Goal: Task Accomplishment & Management: Complete application form

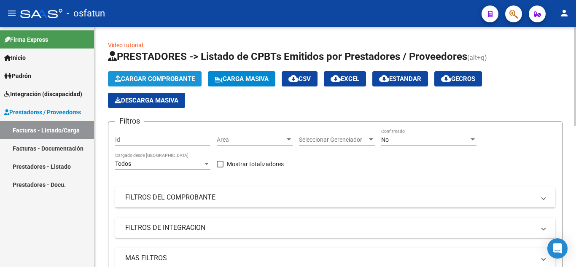
click at [152, 80] on span "Cargar Comprobante" at bounding box center [155, 79] width 80 height 8
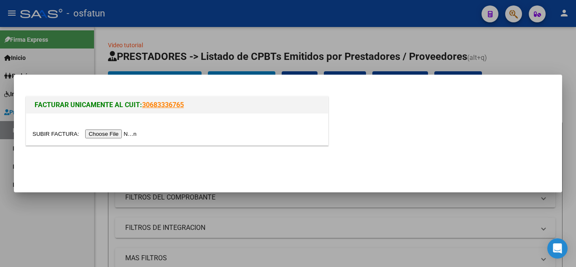
click at [109, 134] on input "file" at bounding box center [85, 133] width 107 height 9
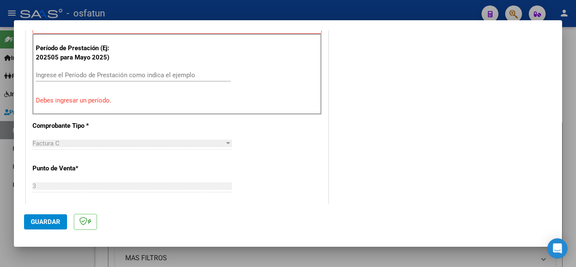
scroll to position [247, 0]
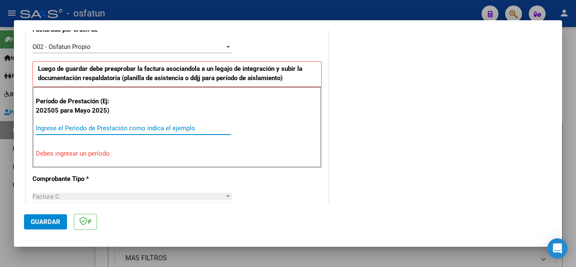
click at [104, 132] on input "Ingrese el Período de Prestación como indica el ejemplo" at bounding box center [133, 128] width 195 height 8
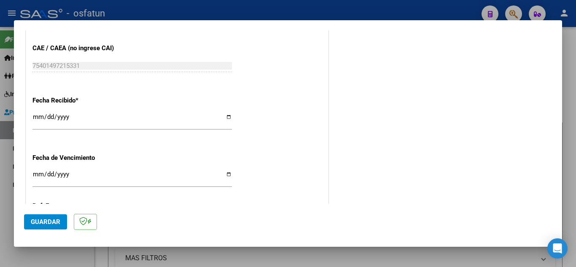
scroll to position [660, 0]
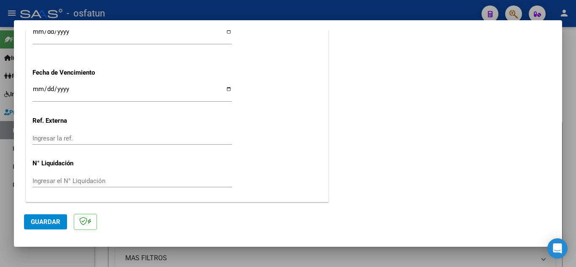
type input "202509"
click at [42, 216] on button "Guardar" at bounding box center [45, 221] width 43 height 15
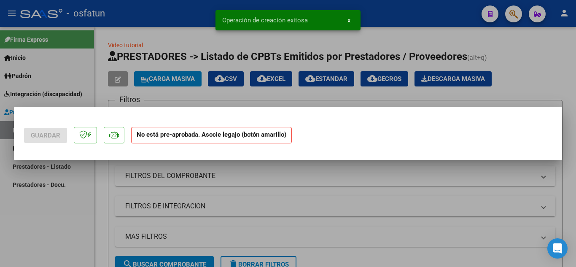
scroll to position [0, 0]
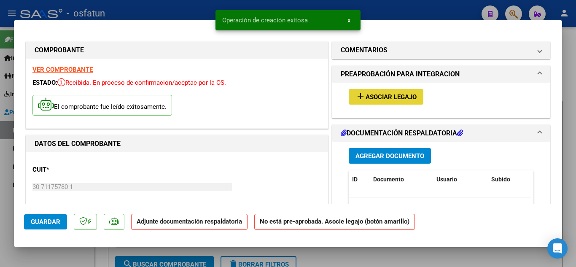
click at [378, 97] on span "Asociar Legajo" at bounding box center [391, 97] width 51 height 8
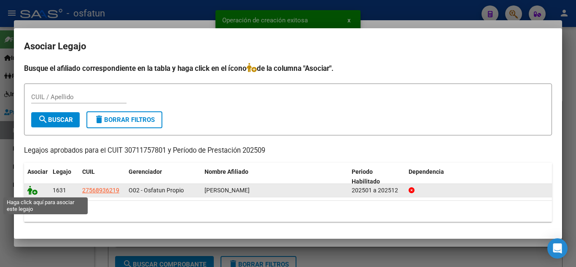
click at [32, 191] on icon at bounding box center [32, 190] width 10 height 9
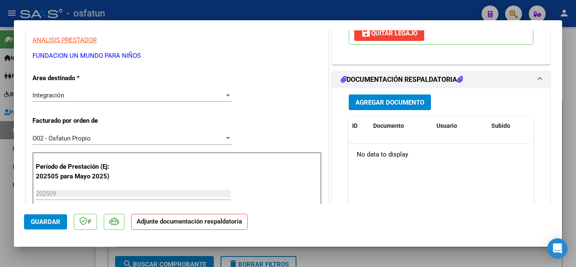
scroll to position [169, 0]
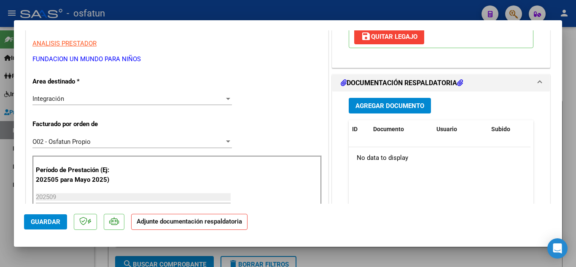
click at [408, 110] on span "Agregar Documento" at bounding box center [390, 106] width 69 height 8
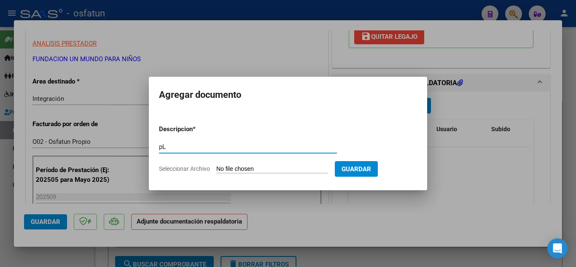
type input "p"
type input "Planilla de Asistencia"
click at [291, 167] on input "Seleccionar Archivo" at bounding box center [272, 169] width 112 height 8
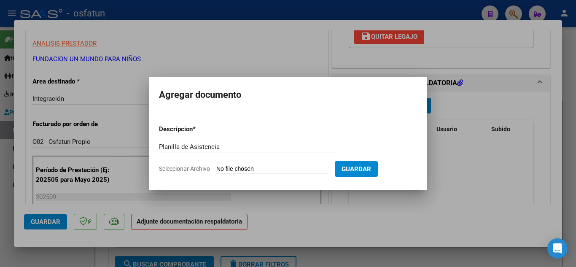
type input "C:\fakepath\RMI [PERSON_NAME] PLANILLA ASISTENCIA [DATE].pdf"
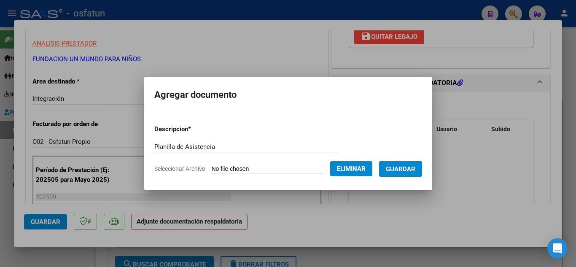
click at [412, 170] on span "Guardar" at bounding box center [401, 169] width 30 height 8
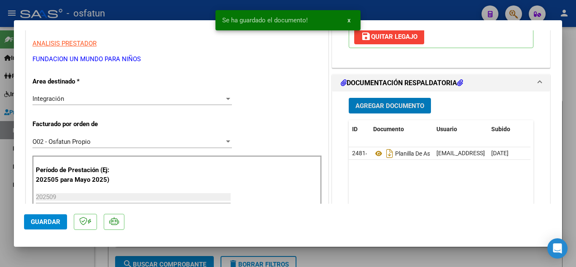
click at [402, 109] on span "Agregar Documento" at bounding box center [390, 106] width 69 height 8
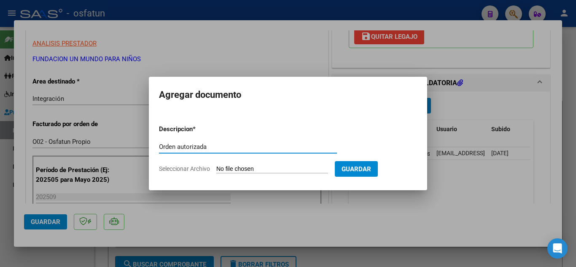
type input "Orden autorizada"
click at [264, 164] on form "Descripcion * Orden autorizada Escriba aquí una descripcion Seleccionar Archivo…" at bounding box center [288, 149] width 258 height 62
click at [266, 167] on input "Seleccionar Archivo" at bounding box center [272, 169] width 112 height 8
type input "C:\fakepath\order_3287034.pdf"
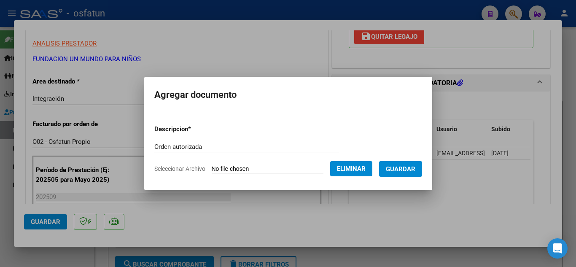
click at [411, 169] on span "Guardar" at bounding box center [401, 169] width 30 height 8
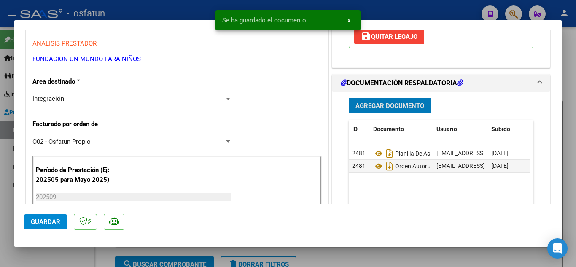
click at [45, 228] on button "Guardar" at bounding box center [45, 221] width 43 height 15
click at [178, 7] on div at bounding box center [288, 133] width 576 height 267
type input "$ 0,00"
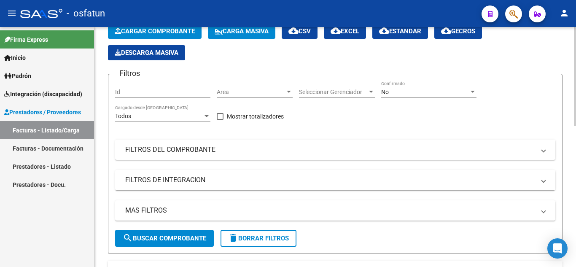
scroll to position [0, 0]
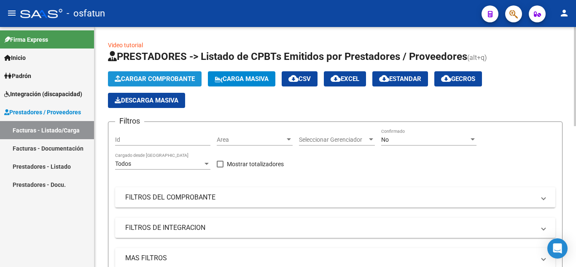
click at [156, 78] on span "Cargar Comprobante" at bounding box center [155, 79] width 80 height 8
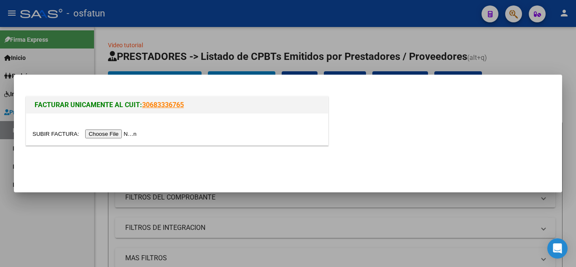
click at [301, 32] on div at bounding box center [288, 133] width 576 height 267
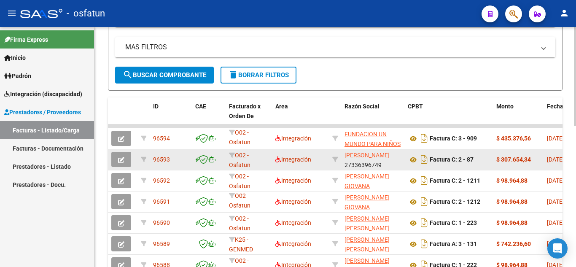
scroll to position [169, 0]
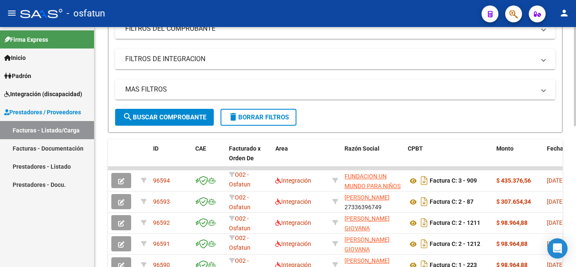
click at [183, 118] on span "search Buscar Comprobante" at bounding box center [165, 117] width 84 height 8
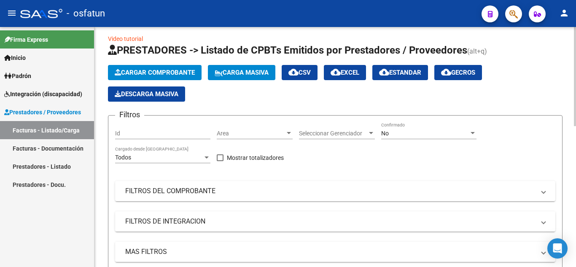
scroll to position [0, 0]
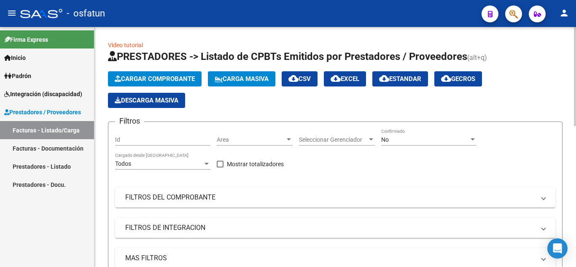
click at [181, 76] on span "Cargar Comprobante" at bounding box center [155, 79] width 80 height 8
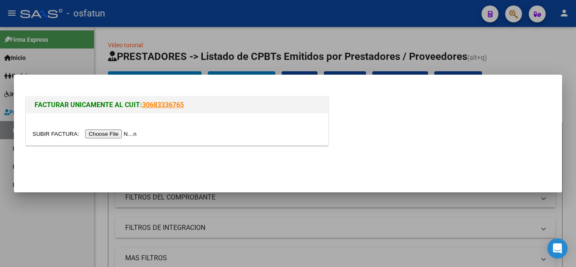
click at [121, 129] on input "file" at bounding box center [85, 133] width 107 height 9
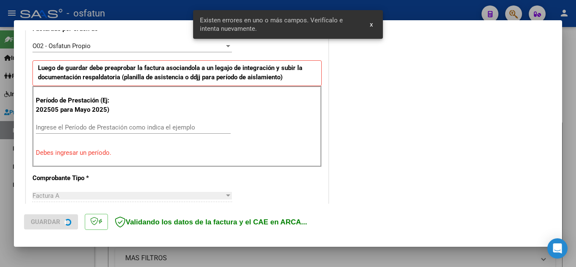
scroll to position [250, 0]
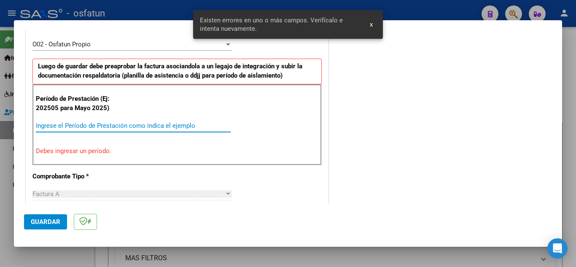
drag, startPoint x: 127, startPoint y: 126, endPoint x: 175, endPoint y: 93, distance: 57.7
click at [128, 125] on input "Ingrese el Período de Prestación como indica el ejemplo" at bounding box center [133, 126] width 195 height 8
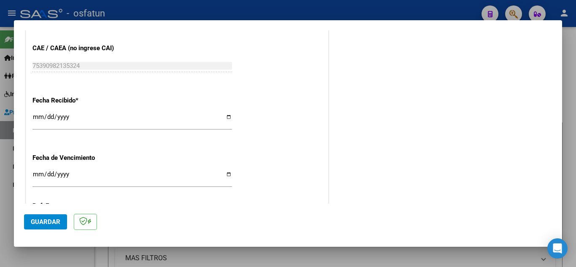
scroll to position [660, 0]
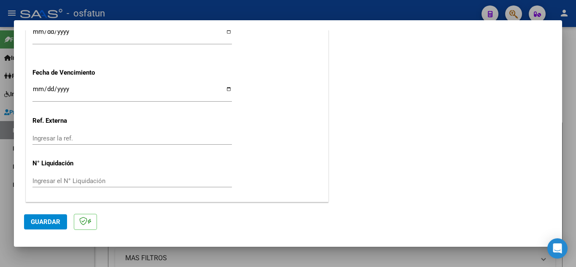
type input "202509"
click at [45, 215] on button "Guardar" at bounding box center [45, 221] width 43 height 15
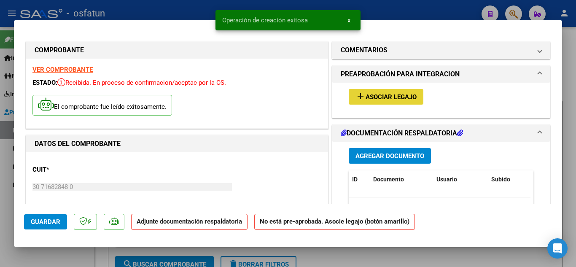
click at [377, 99] on span "Asociar Legajo" at bounding box center [391, 97] width 51 height 8
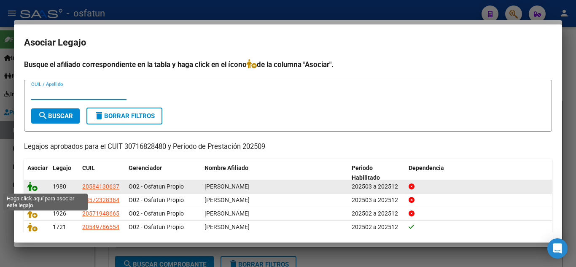
click at [32, 188] on icon at bounding box center [32, 186] width 10 height 9
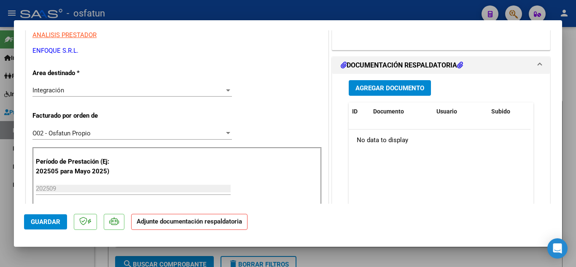
scroll to position [127, 0]
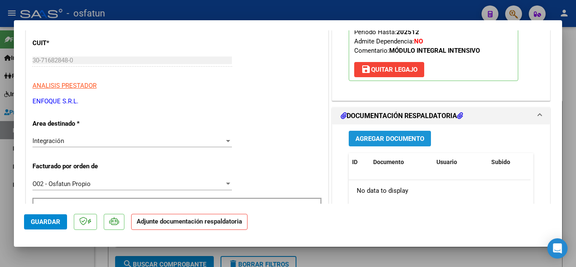
click at [372, 145] on button "Agregar Documento" at bounding box center [390, 139] width 82 height 16
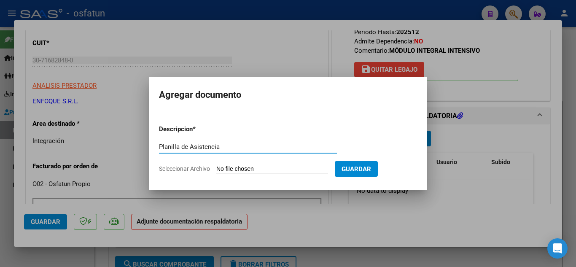
type input "Planilla de Asistencia"
click at [278, 165] on input "Seleccionar Archivo" at bounding box center [272, 169] width 112 height 8
type input "C:\fakepath\Factura Hahn MII.pdf"
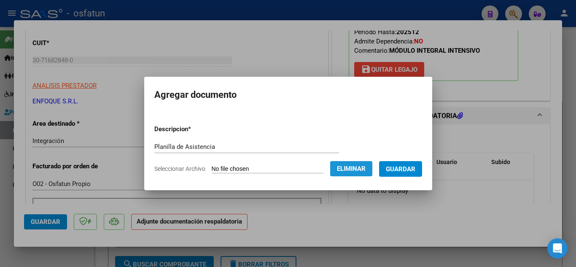
click at [347, 174] on button "Eliminar" at bounding box center [351, 168] width 42 height 15
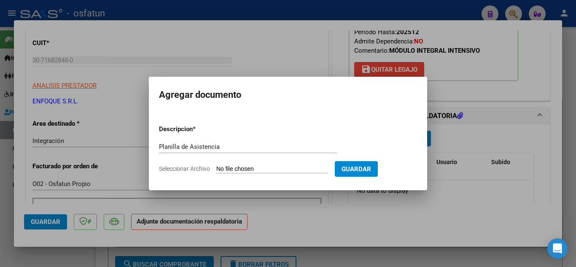
click at [271, 169] on input "Seleccionar Archivo" at bounding box center [272, 169] width 112 height 8
type input "C:\fakepath\PLANILLAS MII.pdf"
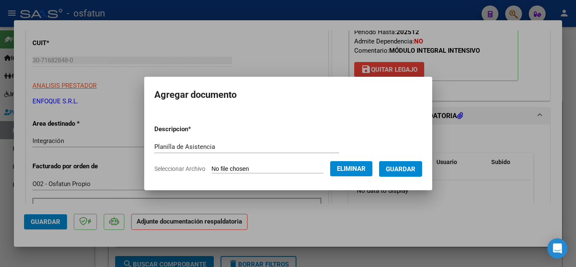
click at [410, 175] on button "Guardar" at bounding box center [400, 169] width 43 height 16
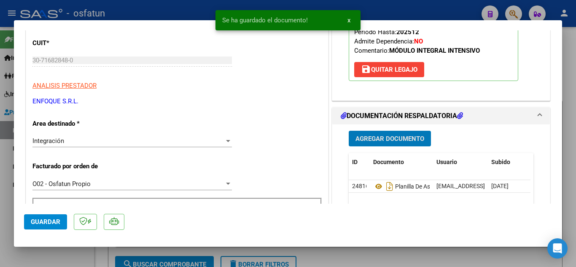
click at [372, 131] on button "Agregar Documento" at bounding box center [390, 139] width 82 height 16
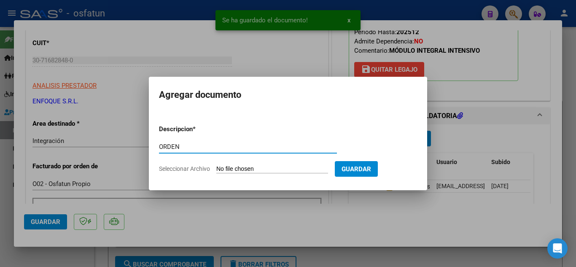
type input "ORDEN"
click at [245, 172] on input "Seleccionar Archivo" at bounding box center [272, 169] width 112 height 8
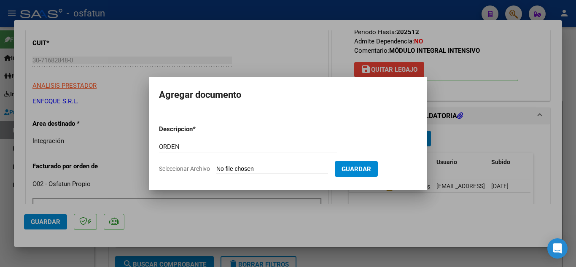
type input "C:\fakepath\ORDEN MII.pdf"
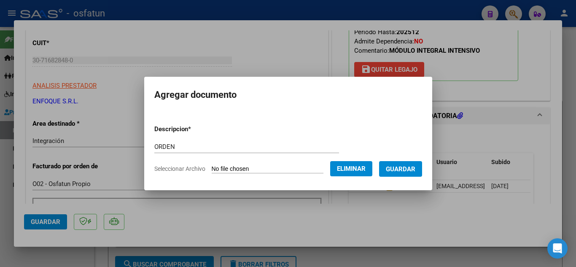
click at [415, 170] on span "Guardar" at bounding box center [401, 169] width 30 height 8
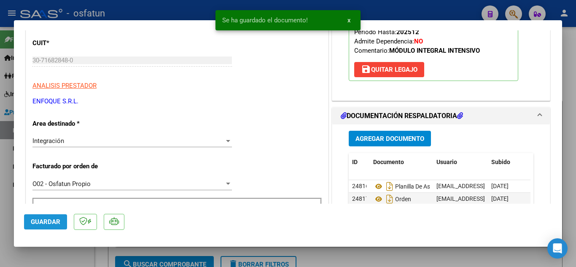
click at [36, 223] on span "Guardar" at bounding box center [46, 222] width 30 height 8
click at [166, 5] on div at bounding box center [288, 133] width 576 height 267
type input "$ 0,00"
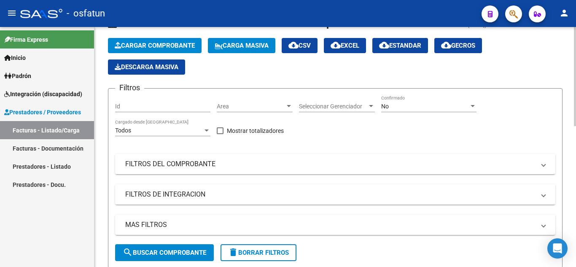
scroll to position [0, 0]
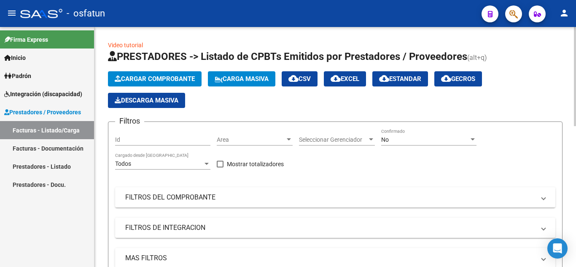
click at [171, 76] on span "Cargar Comprobante" at bounding box center [155, 79] width 80 height 8
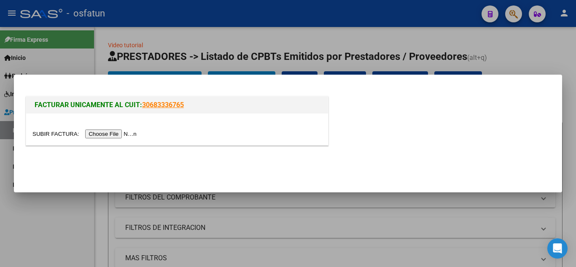
click at [116, 130] on input "file" at bounding box center [85, 133] width 107 height 9
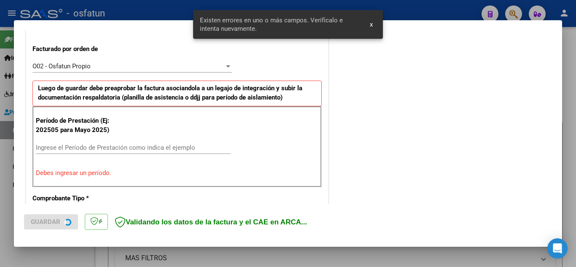
scroll to position [250, 0]
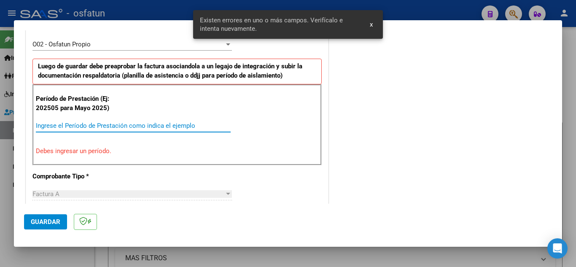
click at [96, 125] on input "Ingrese el Período de Prestación como indica el ejemplo" at bounding box center [133, 126] width 195 height 8
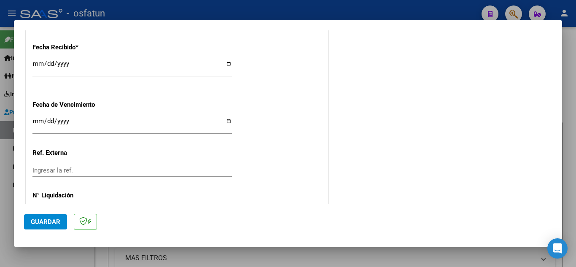
scroll to position [660, 0]
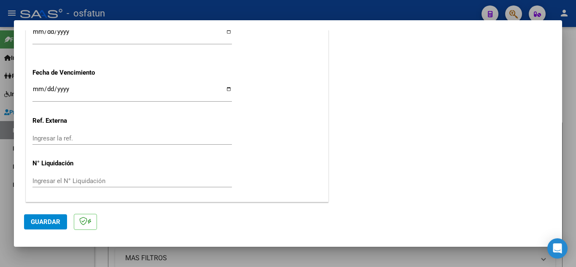
type input "202509"
click at [30, 221] on button "Guardar" at bounding box center [45, 221] width 43 height 15
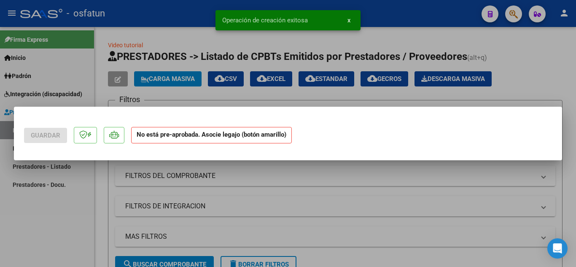
scroll to position [0, 0]
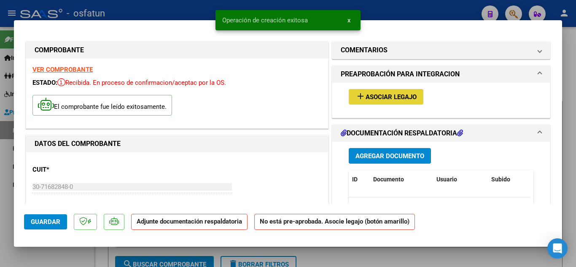
click at [401, 100] on span "Asociar Legajo" at bounding box center [391, 97] width 51 height 8
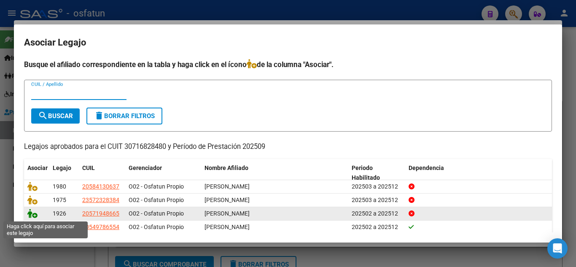
click at [31, 213] on icon at bounding box center [32, 213] width 10 height 9
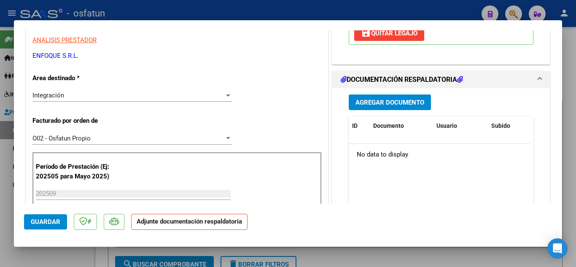
scroll to position [211, 0]
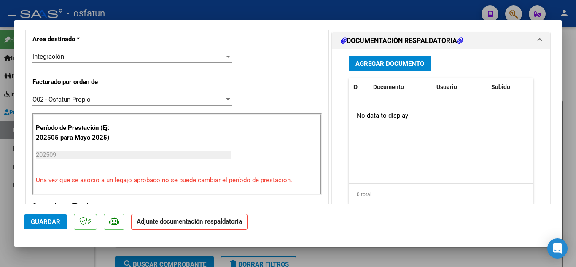
click at [398, 67] on span "Agregar Documento" at bounding box center [390, 64] width 69 height 8
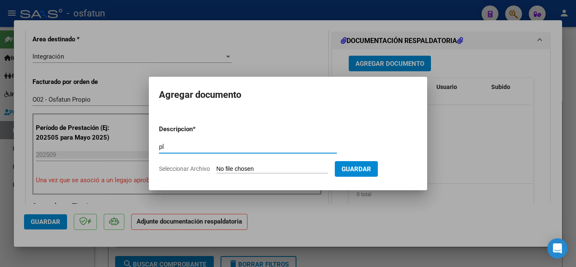
type input "p"
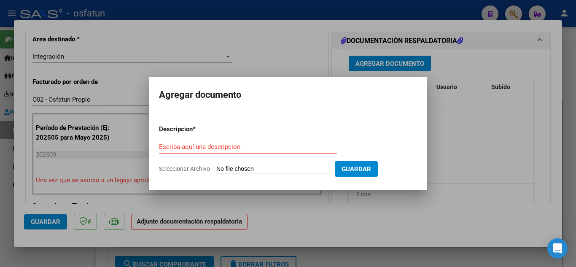
drag, startPoint x: 213, startPoint y: 144, endPoint x: 249, endPoint y: 186, distance: 56.2
click at [213, 144] on input "Escriba aquí una descripcion" at bounding box center [248, 147] width 178 height 8
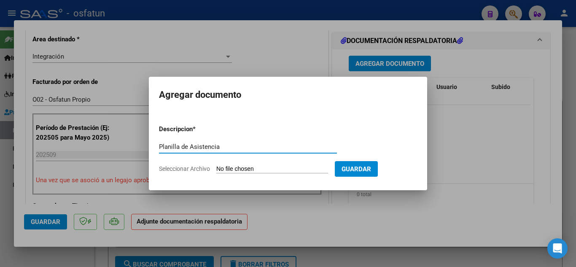
type input "Planilla de Asistencia"
click at [248, 167] on input "Seleccionar Archivo" at bounding box center [272, 169] width 112 height 8
type input "C:\fakepath\PLANILLA MIE.pdf"
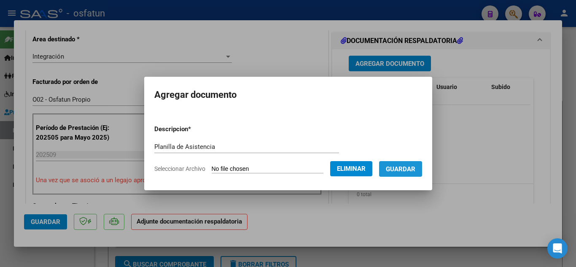
click at [409, 172] on span "Guardar" at bounding box center [401, 169] width 30 height 8
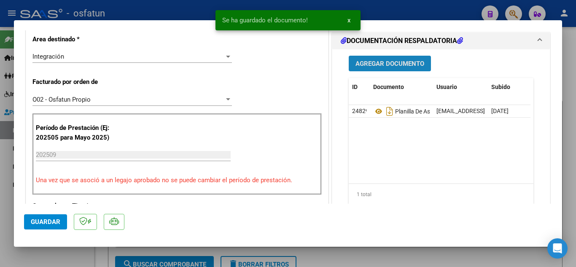
click at [398, 67] on span "Agregar Documento" at bounding box center [390, 64] width 69 height 8
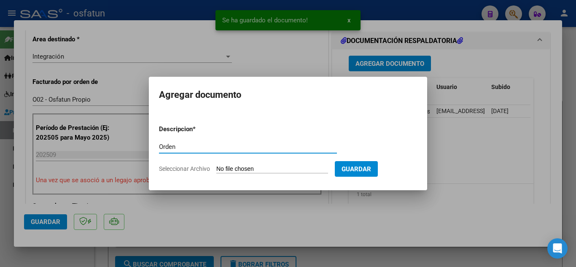
type input "Orden"
click at [285, 167] on input "Seleccionar Archivo" at bounding box center [272, 169] width 112 height 8
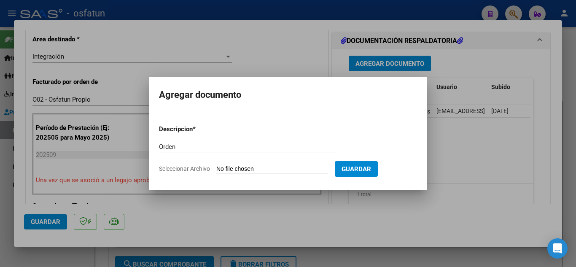
type input "C:\fakepath\order_3335530.pdf"
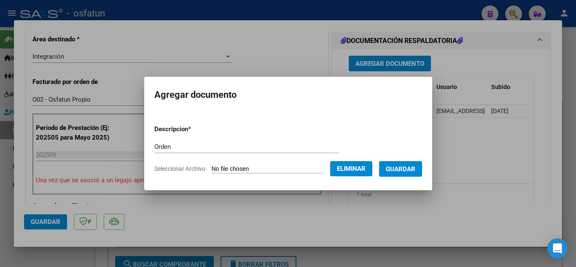
click at [409, 167] on span "Guardar" at bounding box center [401, 169] width 30 height 8
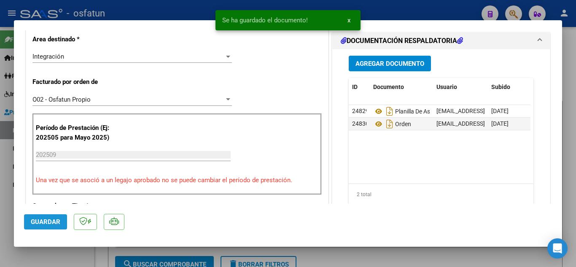
click at [50, 218] on button "Guardar" at bounding box center [45, 221] width 43 height 15
click at [271, 10] on div "Operación de edición exitosa x" at bounding box center [287, 20] width 165 height 40
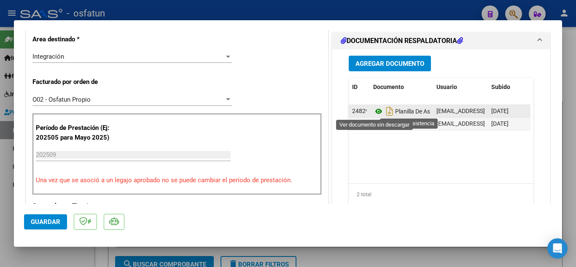
click at [375, 112] on icon at bounding box center [378, 111] width 11 height 10
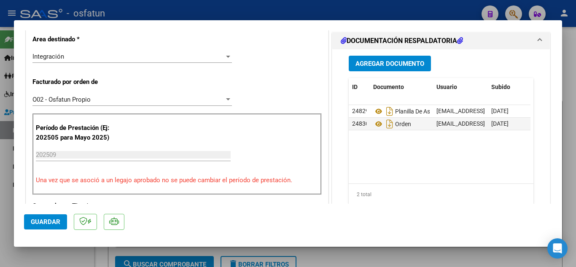
drag, startPoint x: 45, startPoint y: 224, endPoint x: 48, endPoint y: 216, distance: 8.1
click at [45, 223] on span "Guardar" at bounding box center [46, 222] width 30 height 8
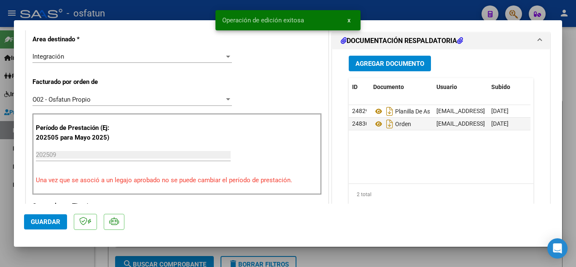
click at [199, 12] on div at bounding box center [288, 133] width 576 height 267
type input "$ 0,00"
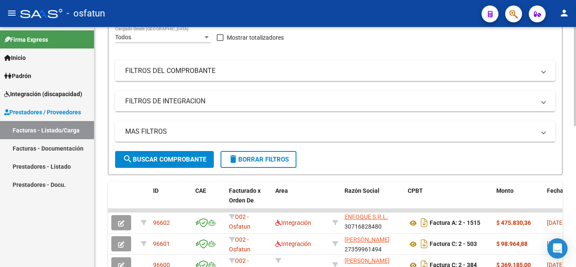
scroll to position [0, 0]
drag, startPoint x: 328, startPoint y: 11, endPoint x: 322, endPoint y: 13, distance: 5.9
click at [328, 9] on div "- osfatun" at bounding box center [247, 13] width 455 height 19
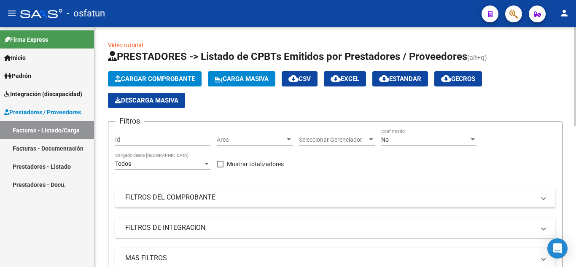
click at [154, 79] on span "Cargar Comprobante" at bounding box center [155, 79] width 80 height 8
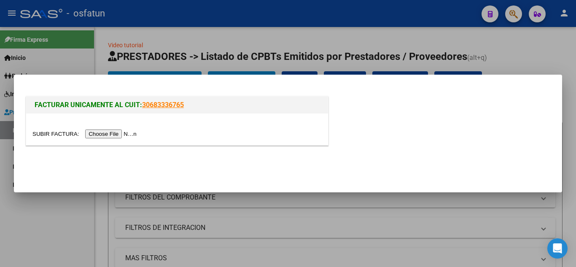
click at [113, 136] on input "file" at bounding box center [85, 133] width 107 height 9
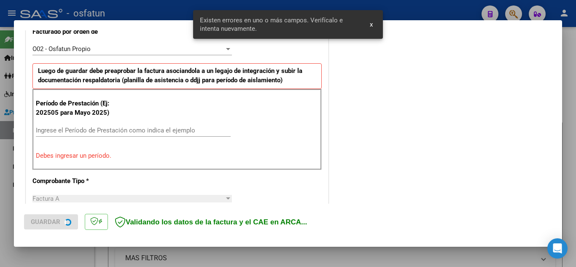
scroll to position [250, 0]
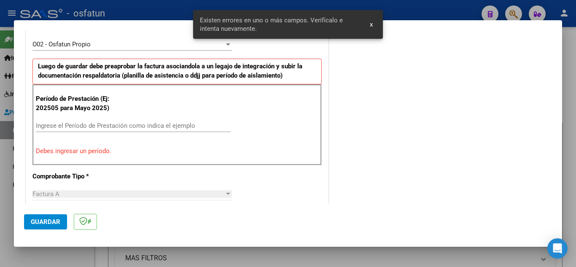
click at [133, 129] on input "Ingrese el Período de Prestación como indica el ejemplo" at bounding box center [133, 126] width 195 height 8
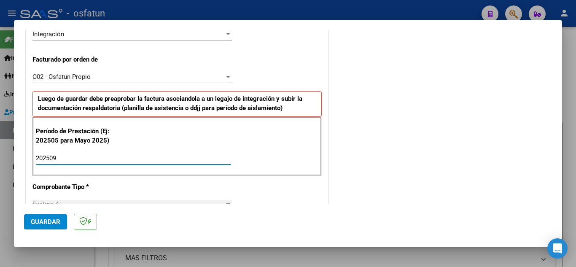
scroll to position [208, 0]
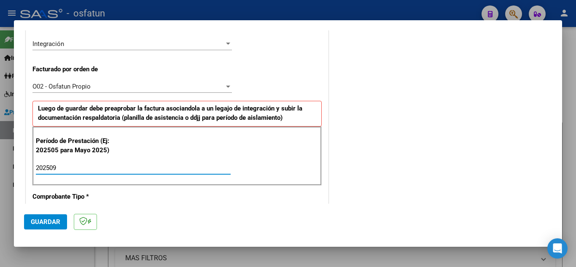
type input "202509"
click at [45, 217] on button "Guardar" at bounding box center [45, 221] width 43 height 15
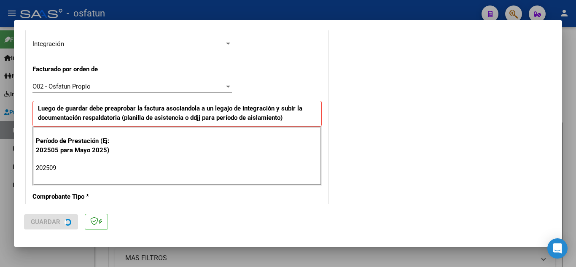
scroll to position [0, 0]
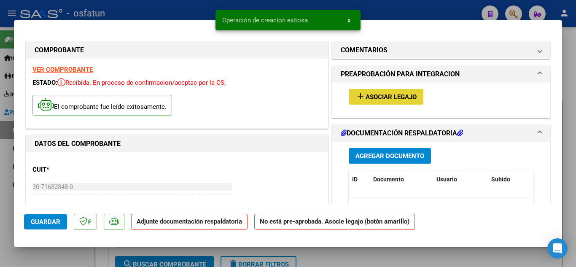
click at [394, 94] on span "Asociar Legajo" at bounding box center [391, 97] width 51 height 8
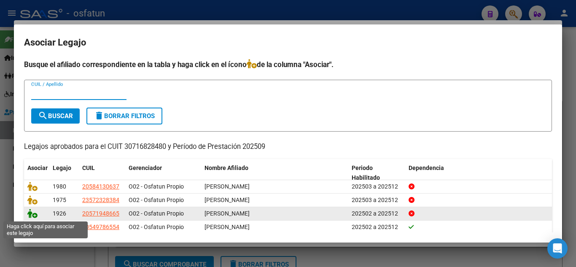
click at [33, 213] on icon at bounding box center [32, 213] width 10 height 9
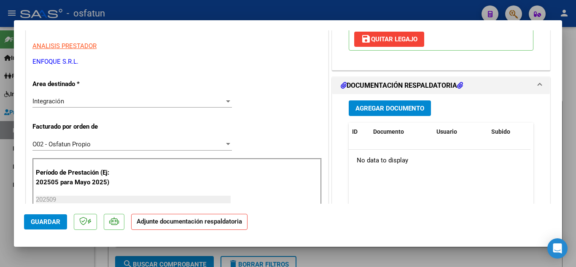
scroll to position [211, 0]
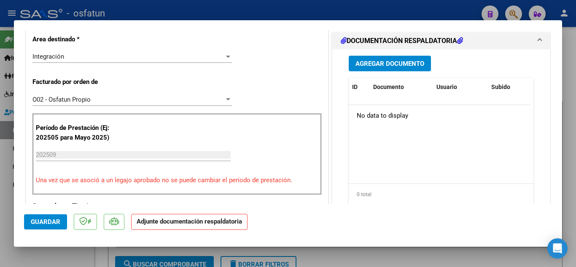
click at [401, 68] on button "Agregar Documento" at bounding box center [390, 64] width 82 height 16
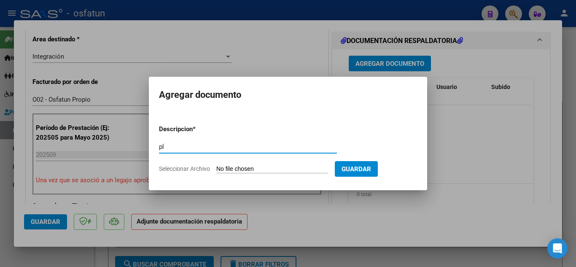
type input "p"
type input "Planilla de asistencia"
click at [275, 163] on form "Descripcion * Planilla de asistencia Escriba aquí una descripcion Seleccionar A…" at bounding box center [288, 149] width 258 height 62
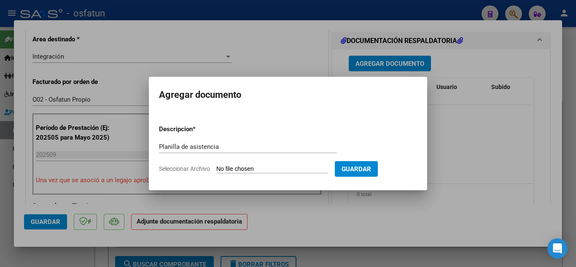
click at [277, 166] on input "Seleccionar Archivo" at bounding box center [272, 169] width 112 height 8
type input "C:\fakepath\PLANILLAS MII.pdf"
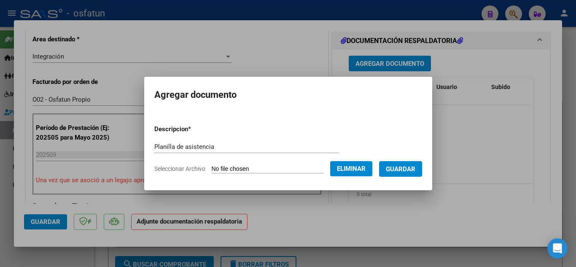
click at [414, 172] on span "Guardar" at bounding box center [401, 169] width 30 height 8
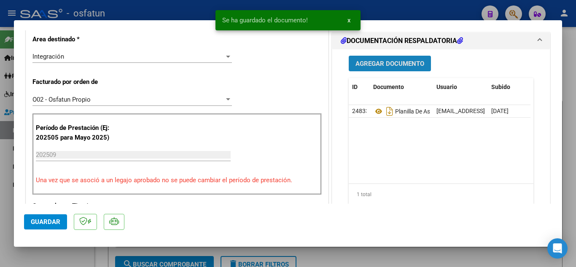
click at [398, 62] on span "Agregar Documento" at bounding box center [390, 64] width 69 height 8
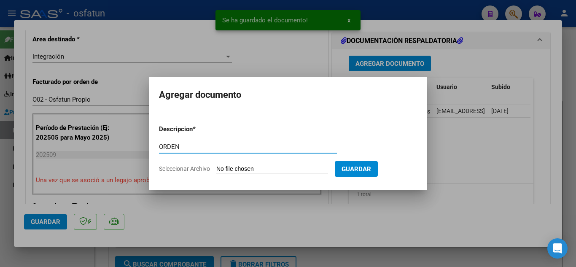
type input "ORDEN"
click at [260, 167] on input "Seleccionar Archivo" at bounding box center [272, 169] width 112 height 8
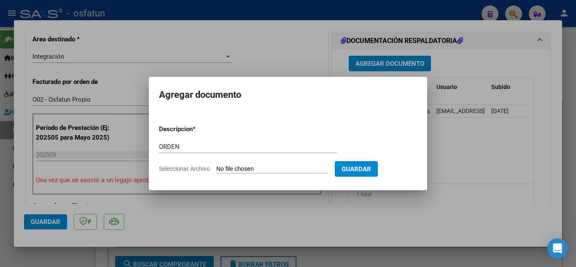
type input "C:\fakepath\ORDENES.pdf"
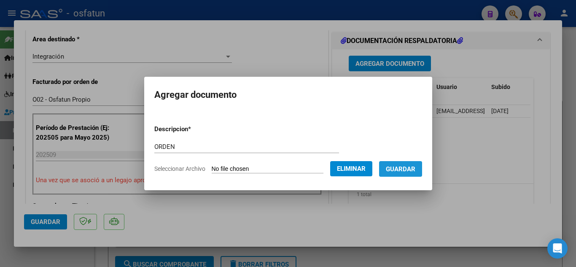
click at [412, 175] on button "Guardar" at bounding box center [400, 169] width 43 height 16
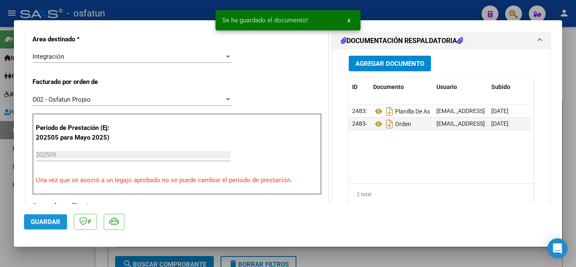
drag, startPoint x: 31, startPoint y: 218, endPoint x: 35, endPoint y: 217, distance: 4.3
click at [32, 218] on button "Guardar" at bounding box center [45, 221] width 43 height 15
click at [166, 9] on div at bounding box center [288, 133] width 576 height 267
type input "$ 0,00"
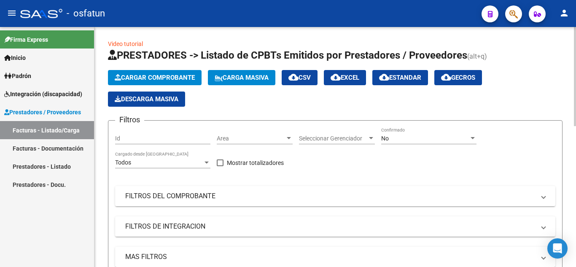
scroll to position [0, 0]
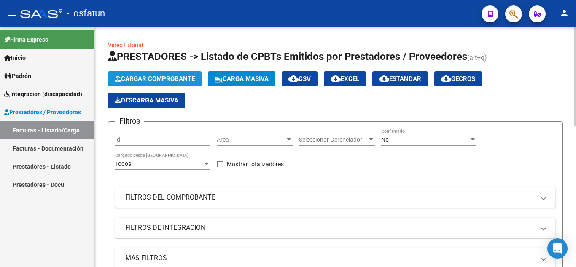
click at [161, 82] on span "Cargar Comprobante" at bounding box center [155, 79] width 80 height 8
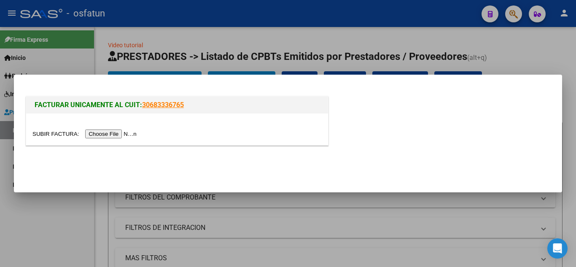
click at [100, 129] on input "file" at bounding box center [85, 133] width 107 height 9
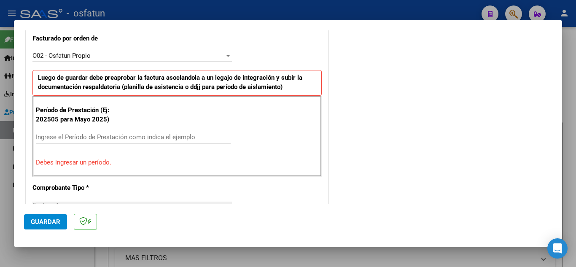
scroll to position [253, 0]
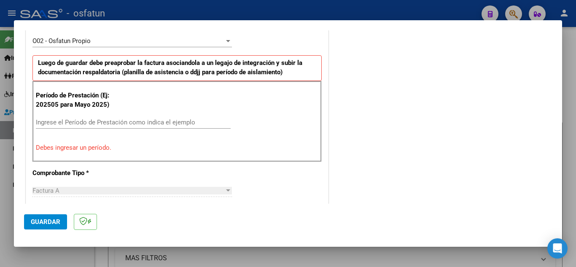
click at [89, 123] on input "Ingrese el Período de Prestación como indica el ejemplo" at bounding box center [133, 123] width 195 height 8
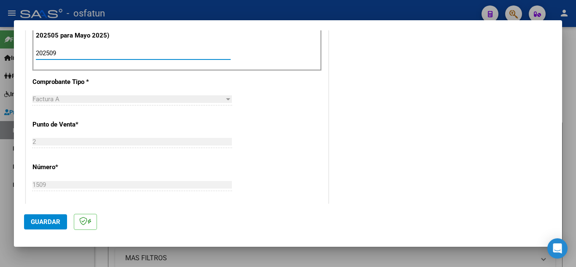
scroll to position [449, 0]
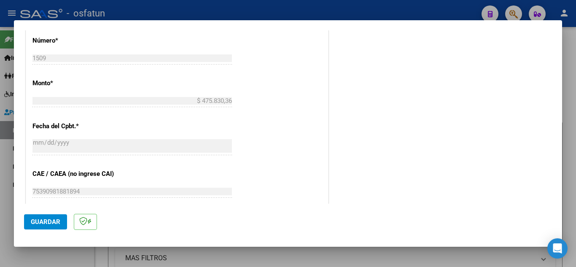
type input "202509"
click at [51, 226] on button "Guardar" at bounding box center [45, 221] width 43 height 15
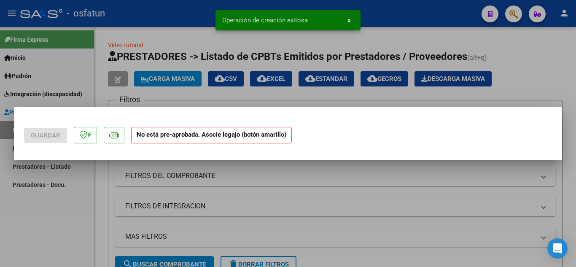
scroll to position [0, 0]
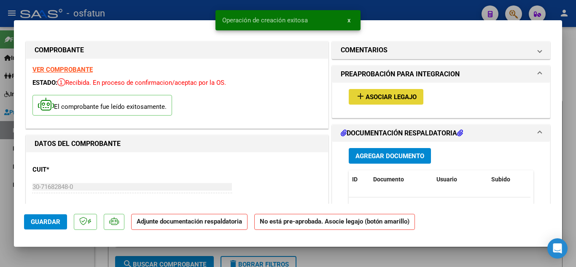
click at [388, 102] on button "add Asociar Legajo" at bounding box center [386, 97] width 75 height 16
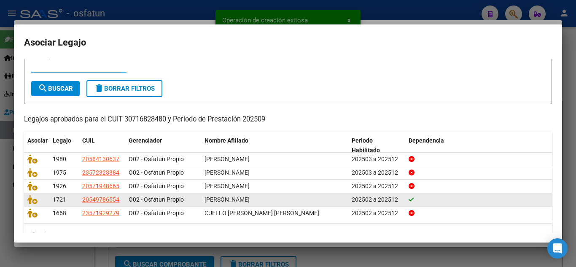
scroll to position [42, 0]
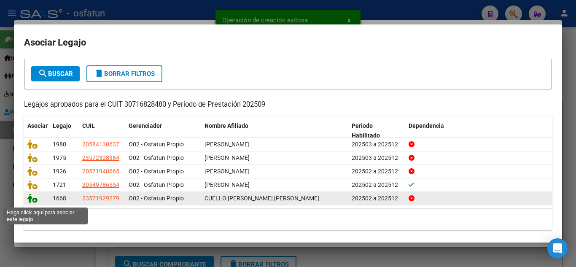
click at [35, 201] on icon at bounding box center [32, 198] width 10 height 9
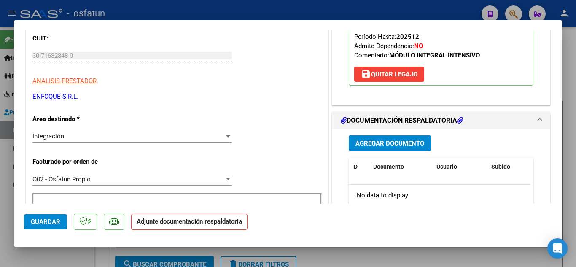
scroll to position [127, 0]
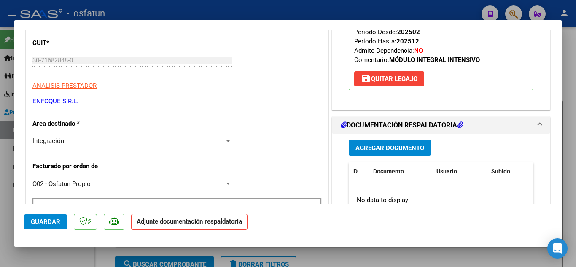
click at [384, 144] on span "Agregar Documento" at bounding box center [390, 148] width 69 height 8
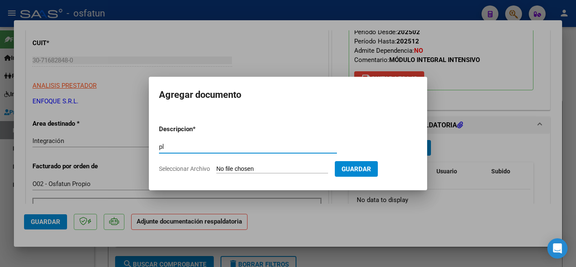
type input "p"
type input "Planilla de Asistencia"
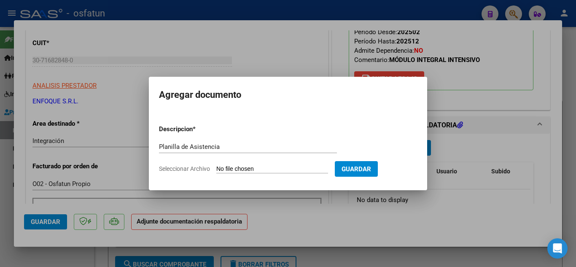
click at [258, 170] on input "Seleccionar Archivo" at bounding box center [272, 169] width 112 height 8
type input "C:\fakepath\PLANILLA DE ASISTENCIA MAI.pdf"
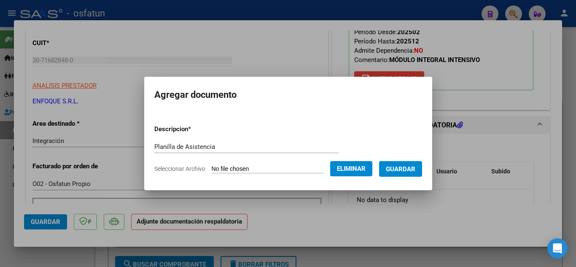
click at [401, 173] on button "Guardar" at bounding box center [400, 169] width 43 height 16
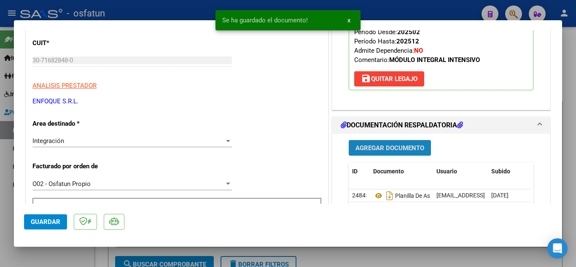
click at [376, 144] on span "Agregar Documento" at bounding box center [390, 148] width 69 height 8
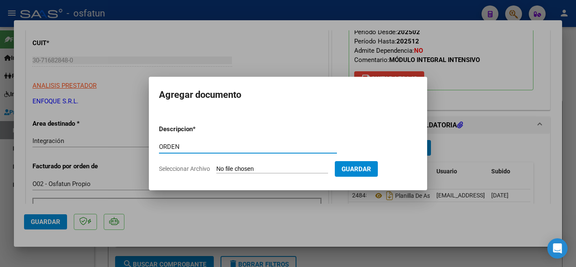
type input "ORDEN"
click at [264, 164] on form "Descripcion * ORDEN Escriba aquí una descripcion Seleccionar Archivo Guardar" at bounding box center [288, 149] width 258 height 62
click at [264, 166] on input "Seleccionar Archivo" at bounding box center [272, 169] width 112 height 8
type input "C:\fakepath\MAI.pdf"
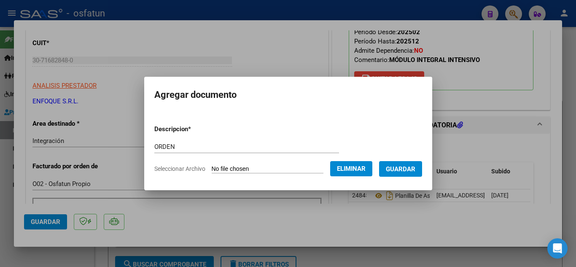
click at [409, 179] on form "Descripcion * ORDEN Escriba aquí una descripcion Seleccionar Archivo Eliminar G…" at bounding box center [288, 149] width 268 height 62
click at [409, 170] on span "Guardar" at bounding box center [401, 169] width 30 height 8
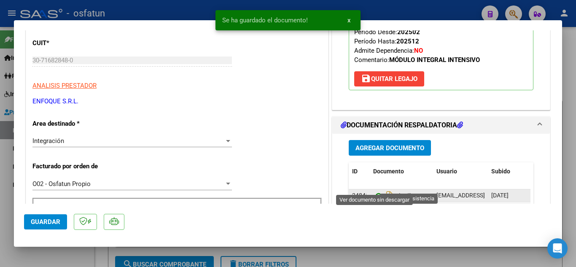
click at [374, 191] on icon at bounding box center [378, 196] width 11 height 10
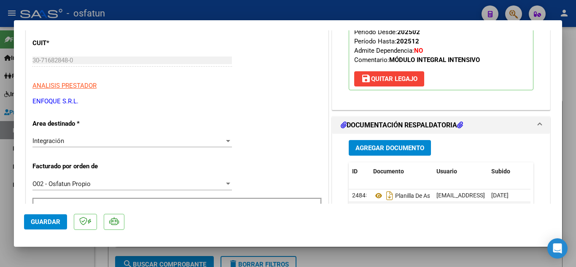
drag, startPoint x: 34, startPoint y: 218, endPoint x: 73, endPoint y: 212, distance: 39.3
click at [35, 218] on span "Guardar" at bounding box center [46, 222] width 30 height 8
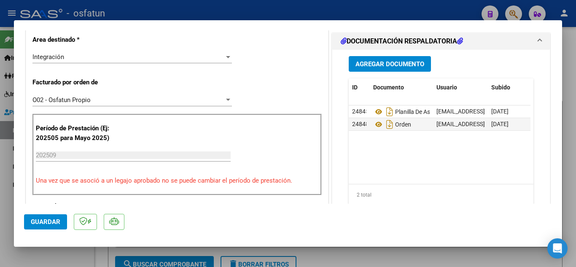
scroll to position [208, 0]
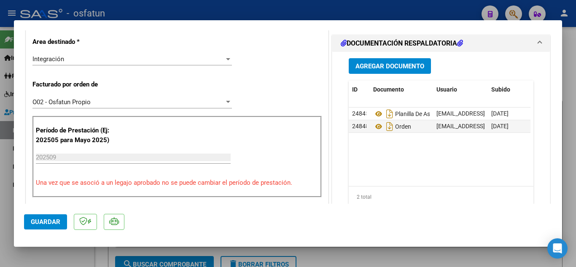
click at [221, 5] on div at bounding box center [288, 133] width 576 height 267
type input "$ 0,00"
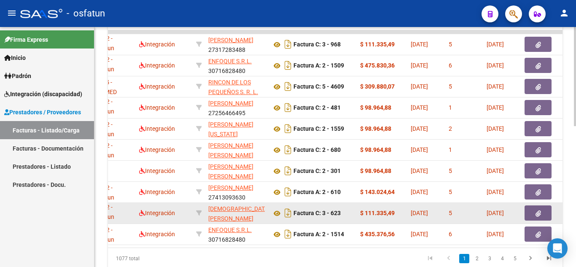
scroll to position [253, 0]
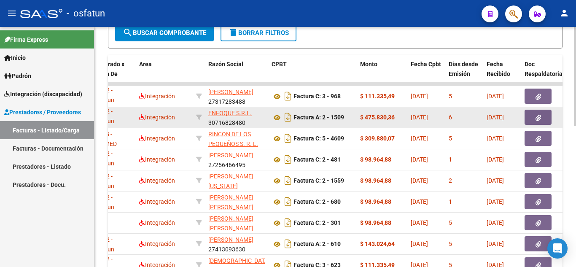
click at [533, 116] on button "button" at bounding box center [538, 117] width 27 height 15
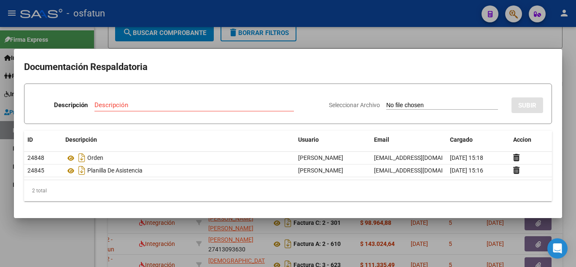
drag, startPoint x: 326, startPoint y: 32, endPoint x: 319, endPoint y: 105, distance: 72.4
click at [326, 32] on div at bounding box center [288, 133] width 576 height 267
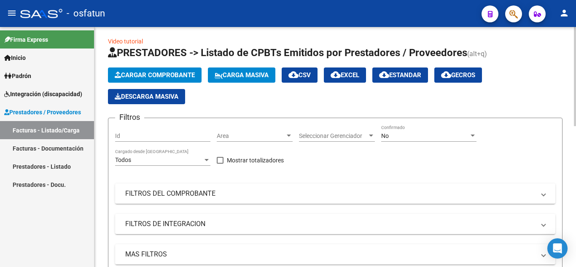
scroll to position [0, 0]
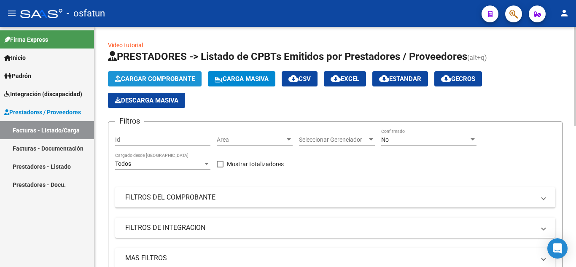
click at [159, 77] on span "Cargar Comprobante" at bounding box center [155, 79] width 80 height 8
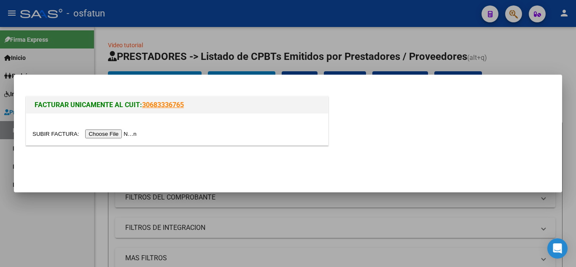
click at [130, 132] on input "file" at bounding box center [85, 133] width 107 height 9
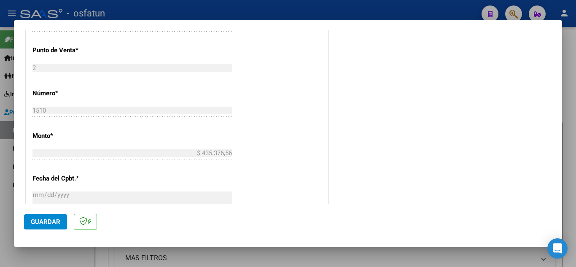
scroll to position [503, 0]
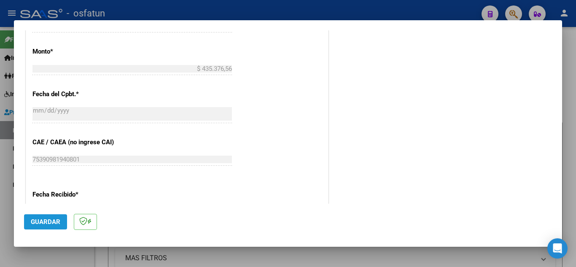
click at [49, 227] on button "Guardar" at bounding box center [45, 221] width 43 height 15
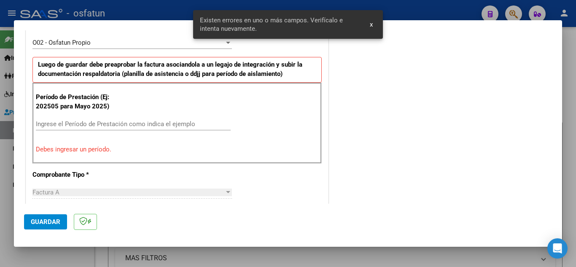
scroll to position [250, 0]
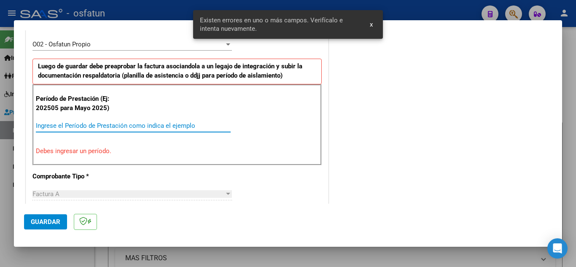
click at [108, 127] on input "Ingrese el Período de Prestación como indica el ejemplo" at bounding box center [133, 126] width 195 height 8
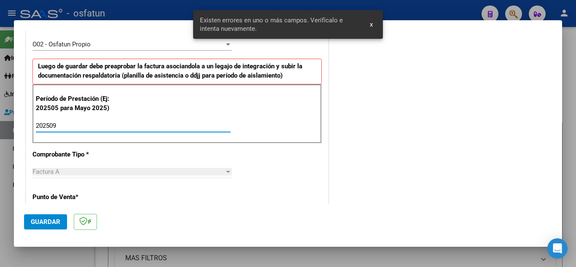
type input "202509"
click at [55, 223] on span "Guardar" at bounding box center [46, 222] width 30 height 8
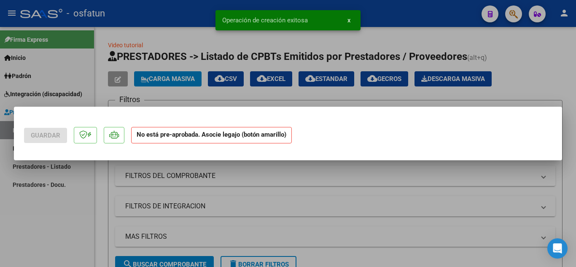
scroll to position [0, 0]
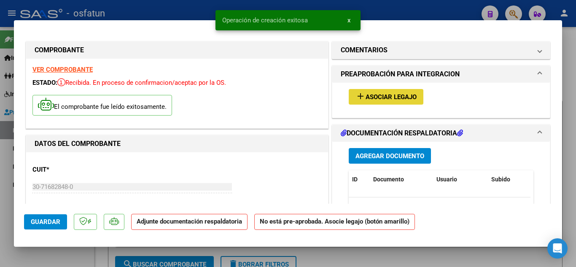
click at [391, 90] on button "add Asociar Legajo" at bounding box center [386, 97] width 75 height 16
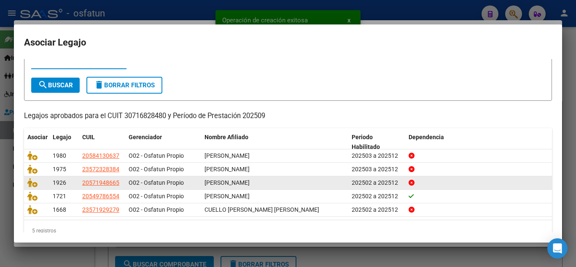
scroll to position [49, 0]
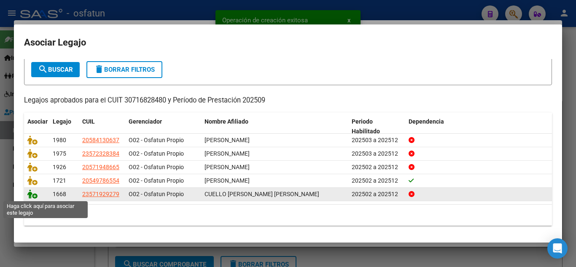
click at [32, 197] on icon at bounding box center [32, 193] width 10 height 9
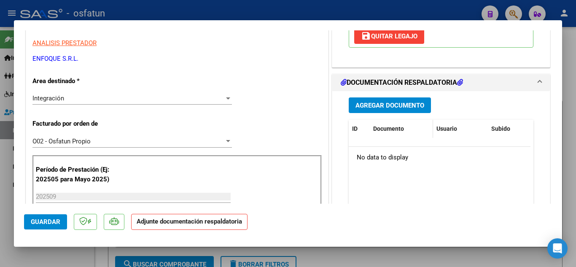
scroll to position [169, 0]
click at [398, 98] on button "Agregar Documento" at bounding box center [390, 106] width 82 height 16
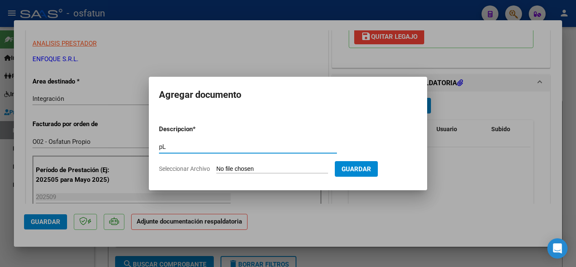
type input "p"
type input "P"
type input "Planilla de asistencia"
click at [246, 167] on input "Seleccionar Archivo" at bounding box center [272, 169] width 112 height 8
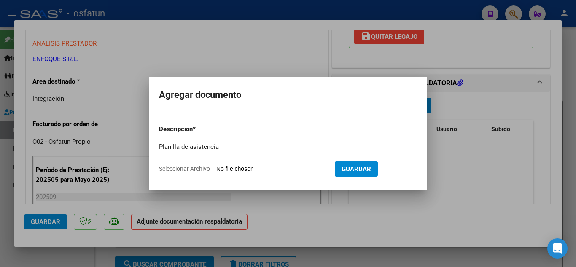
type input "C:\fakepath\PLANILLA DE ASISTENCIA MII.pdf"
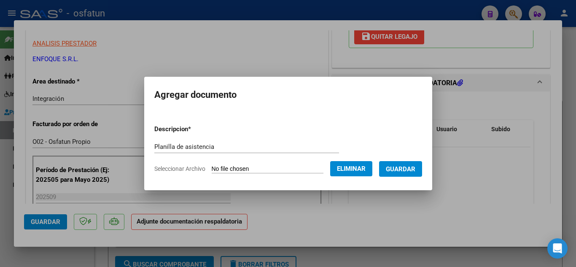
click at [422, 167] on button "Guardar" at bounding box center [400, 169] width 43 height 16
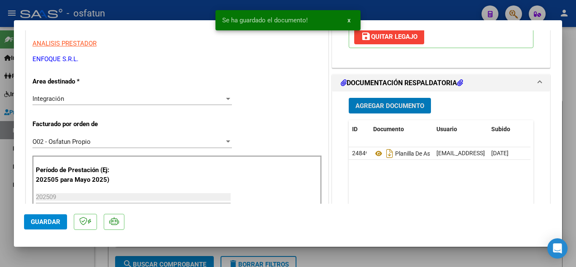
click at [399, 98] on button "Agregar Documento" at bounding box center [390, 106] width 82 height 16
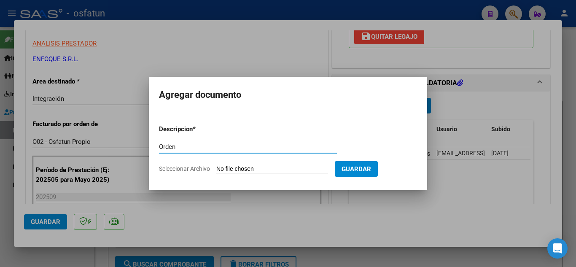
type input "Orden"
click at [253, 172] on input "Seleccionar Archivo" at bounding box center [272, 169] width 112 height 8
type input "C:\fakepath\ORDEN MII.pdf"
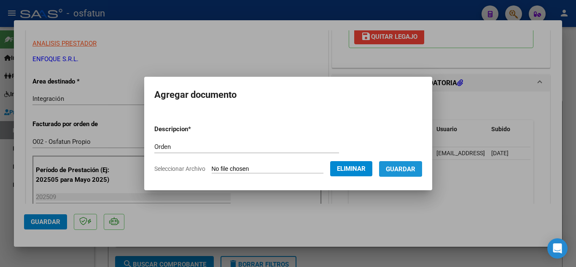
click at [404, 164] on button "Guardar" at bounding box center [400, 169] width 43 height 16
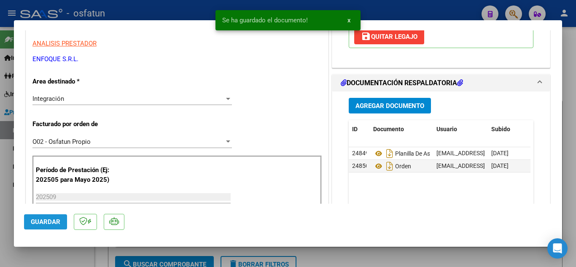
click at [67, 226] on mat-dialog-actions "Guardar" at bounding box center [288, 220] width 528 height 33
click at [58, 222] on span "Guardar" at bounding box center [46, 222] width 30 height 8
click at [163, 5] on div at bounding box center [288, 133] width 576 height 267
type input "$ 0,00"
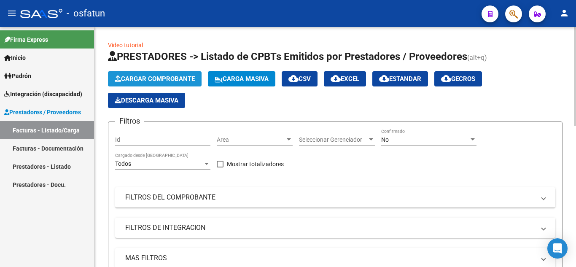
click at [170, 78] on span "Cargar Comprobante" at bounding box center [155, 79] width 80 height 8
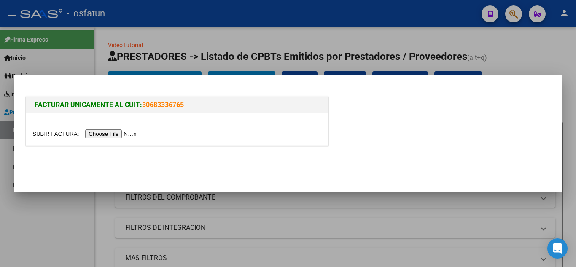
click at [121, 131] on input "file" at bounding box center [85, 133] width 107 height 9
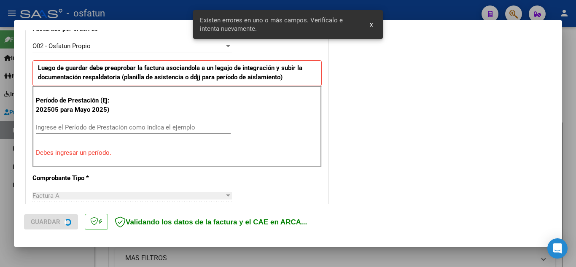
scroll to position [250, 0]
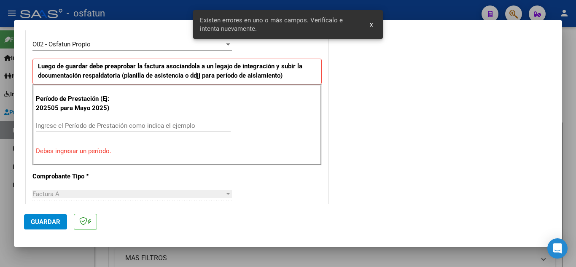
click at [119, 125] on input "Ingrese el Período de Prestación como indica el ejemplo" at bounding box center [133, 126] width 195 height 8
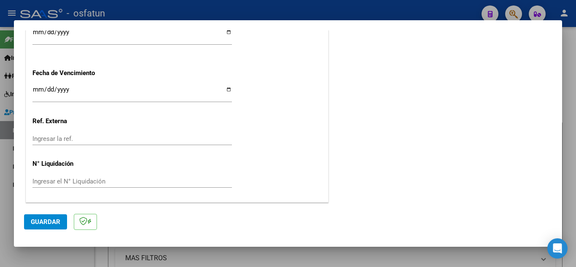
scroll to position [660, 0]
type input "202509"
click at [39, 226] on button "Guardar" at bounding box center [45, 221] width 43 height 15
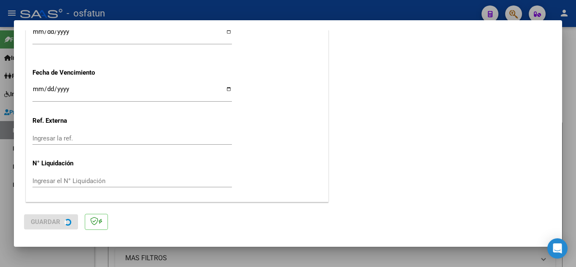
scroll to position [0, 0]
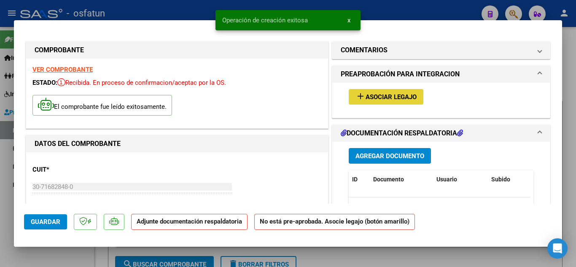
click at [388, 98] on span "Asociar Legajo" at bounding box center [391, 97] width 51 height 8
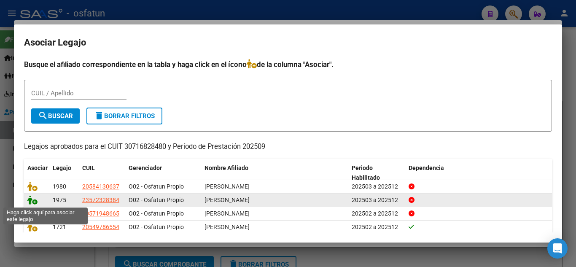
click at [36, 201] on icon at bounding box center [32, 199] width 10 height 9
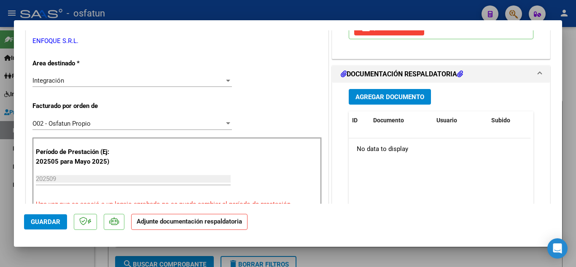
scroll to position [169, 0]
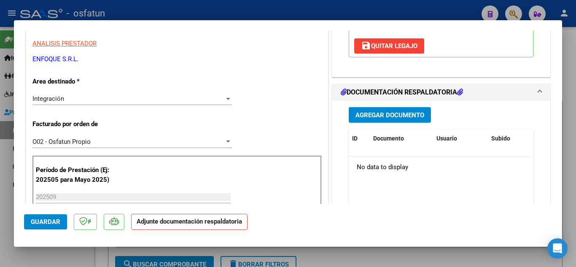
click at [384, 123] on div "Agregar Documento ID Documento Usuario Subido Acción No data to display 0 total…" at bounding box center [440, 185] width 197 height 168
click at [384, 116] on span "Agregar Documento" at bounding box center [390, 115] width 69 height 8
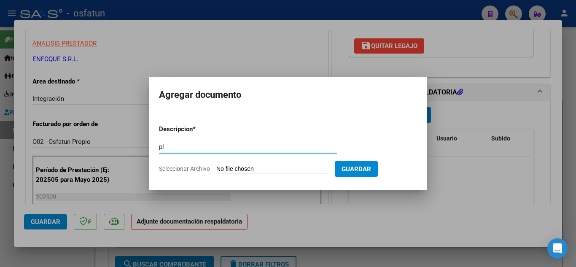
type input "p"
type input "Planilla de asistencia"
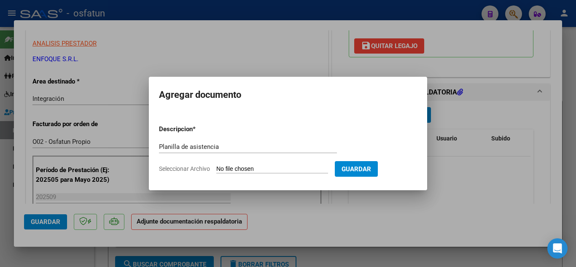
click at [242, 168] on input "Seleccionar Archivo" at bounding box center [272, 169] width 112 height 8
type input "C:\fakepath\PLANILLA DE ASISTENCIA MAI.pdf"
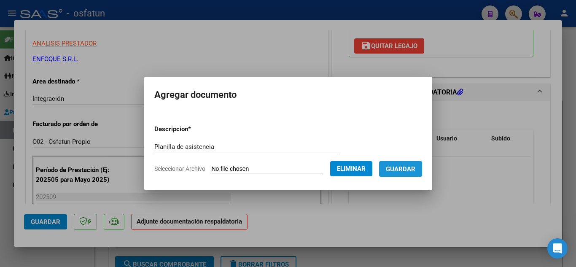
click at [415, 169] on span "Guardar" at bounding box center [401, 169] width 30 height 8
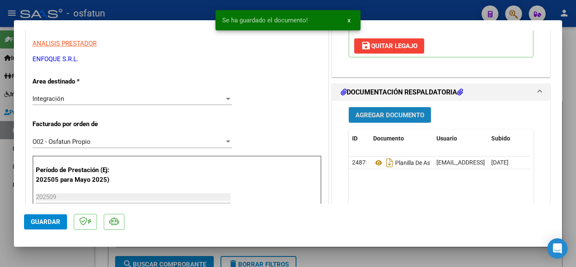
click at [393, 108] on button "Agregar Documento" at bounding box center [390, 115] width 82 height 16
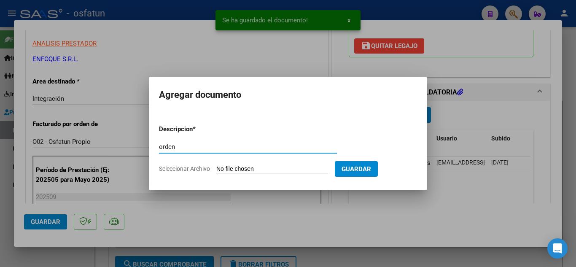
type input "orden"
click at [243, 169] on input "Seleccionar Archivo" at bounding box center [272, 169] width 112 height 8
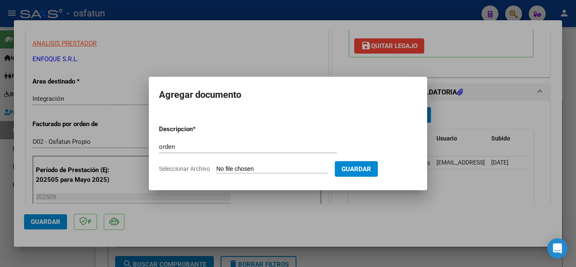
type input "C:\fakepath\ORDEN MAI.pdf"
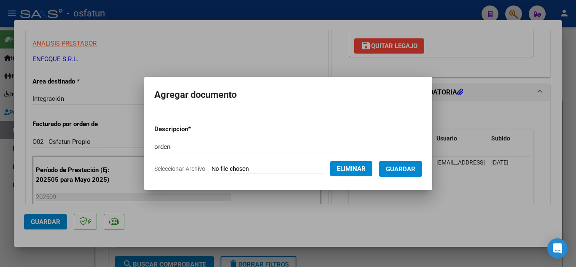
click at [415, 172] on span "Guardar" at bounding box center [401, 169] width 30 height 8
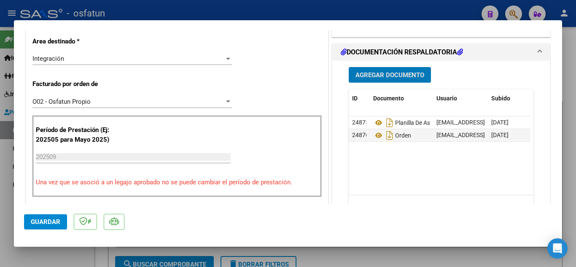
scroll to position [208, 0]
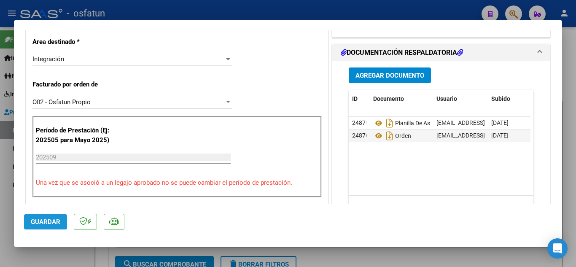
click at [48, 224] on span "Guardar" at bounding box center [46, 222] width 30 height 8
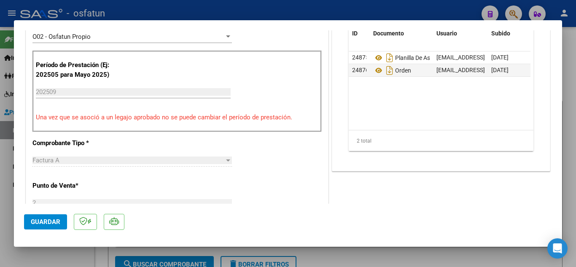
scroll to position [251, 0]
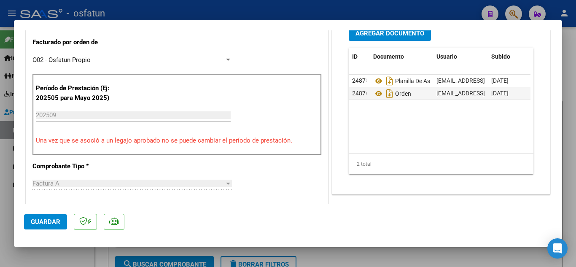
drag, startPoint x: 181, startPoint y: 5, endPoint x: 179, endPoint y: 19, distance: 14.0
click at [180, 6] on div at bounding box center [288, 133] width 576 height 267
type input "$ 0,00"
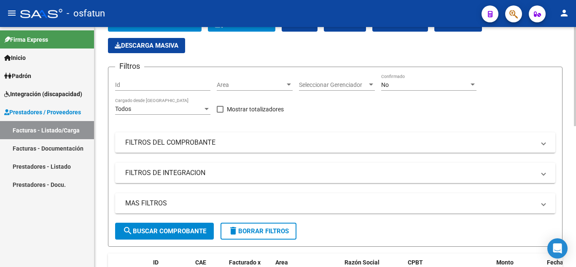
scroll to position [127, 0]
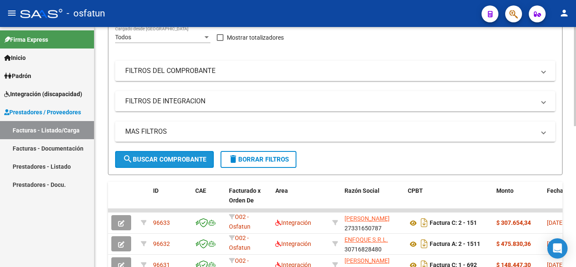
click at [181, 160] on span "search Buscar Comprobante" at bounding box center [165, 160] width 84 height 8
drag, startPoint x: 193, startPoint y: 159, endPoint x: 196, endPoint y: 163, distance: 5.5
click at [196, 163] on button "search Buscar Comprobante" at bounding box center [164, 159] width 99 height 17
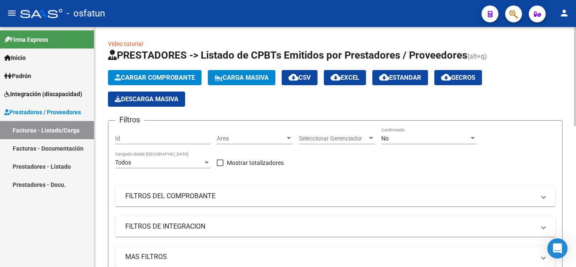
scroll to position [0, 0]
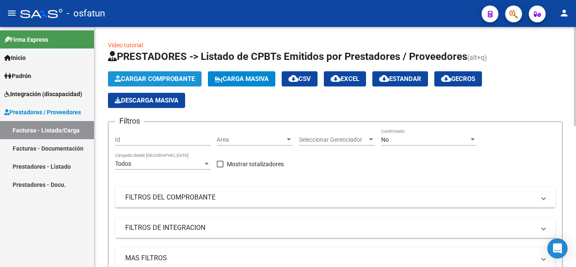
click at [166, 78] on span "Cargar Comprobante" at bounding box center [155, 79] width 80 height 8
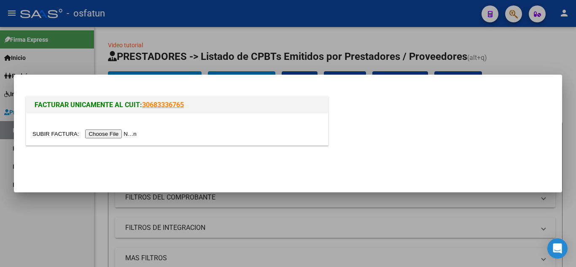
click at [114, 137] on input "file" at bounding box center [85, 133] width 107 height 9
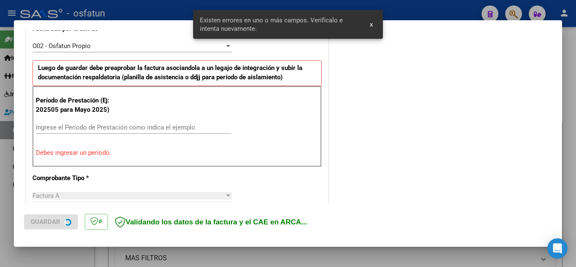
scroll to position [250, 0]
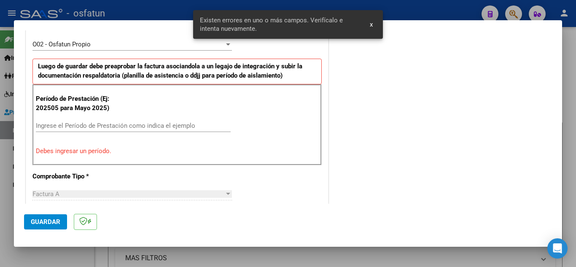
click at [86, 130] on div "Ingrese el Período de Prestación como indica el ejemplo" at bounding box center [133, 125] width 195 height 13
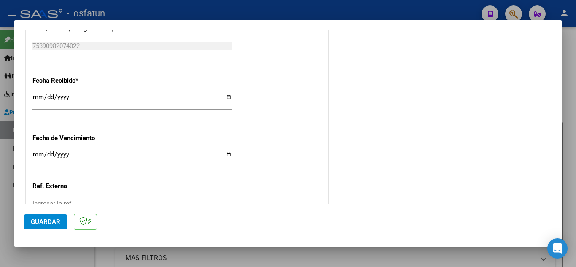
scroll to position [660, 0]
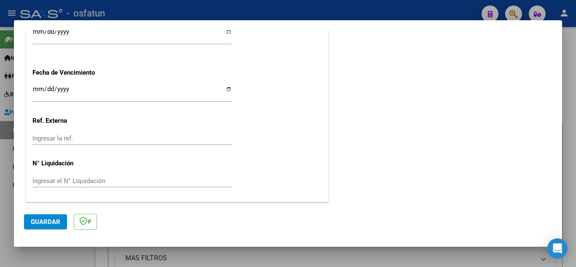
type input "202509"
click at [39, 221] on span "Guardar" at bounding box center [46, 222] width 30 height 8
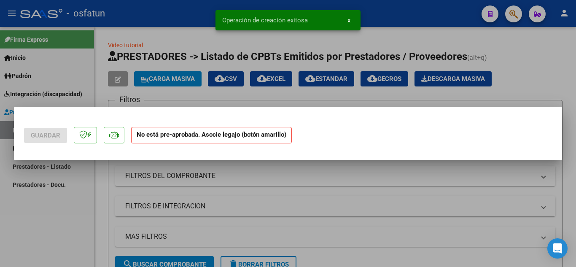
scroll to position [0, 0]
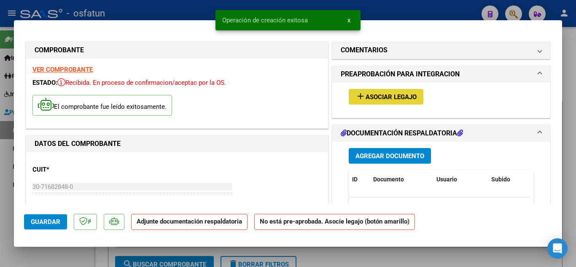
click at [399, 92] on button "add Asociar Legajo" at bounding box center [386, 97] width 75 height 16
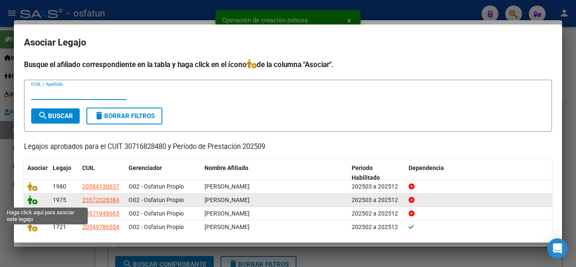
click at [29, 203] on icon at bounding box center [32, 199] width 10 height 9
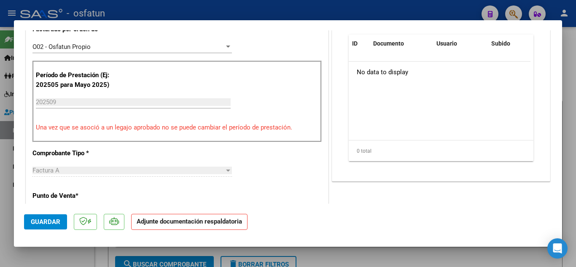
scroll to position [211, 0]
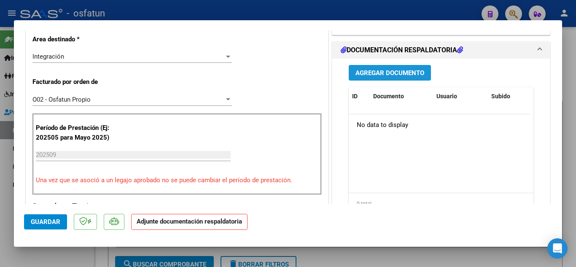
click at [408, 75] on span "Agregar Documento" at bounding box center [390, 73] width 69 height 8
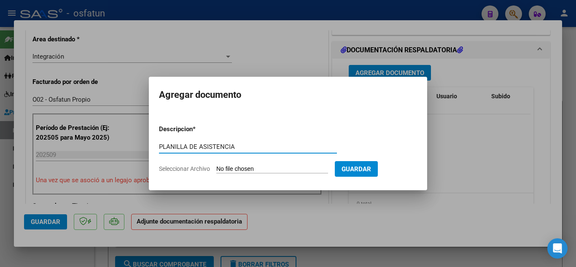
type input "PLANILLA DE ASISTENCIA"
click at [251, 168] on input "Seleccionar Archivo" at bounding box center [272, 169] width 112 height 8
type input "C:\fakepath\Planilla de Asistencia MII.pdf"
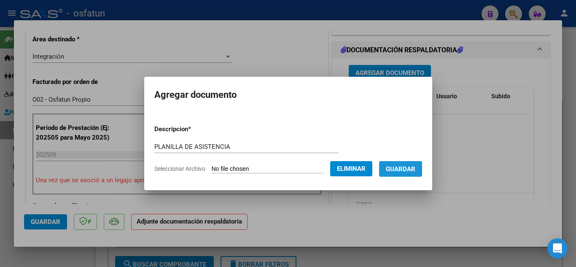
click at [409, 171] on span "Guardar" at bounding box center [401, 169] width 30 height 8
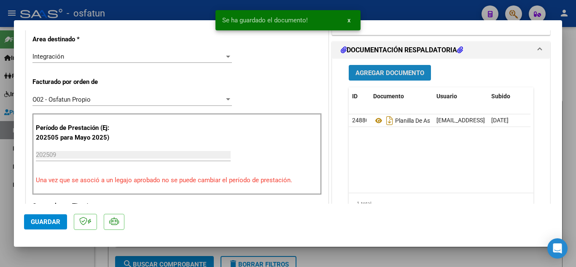
click at [409, 71] on span "Agregar Documento" at bounding box center [390, 73] width 69 height 8
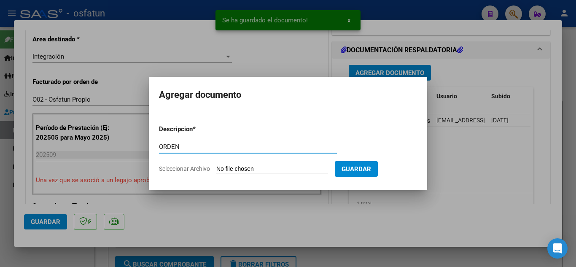
type input "ORDEN"
click at [266, 166] on input "Seleccionar Archivo" at bounding box center [272, 169] width 112 height 8
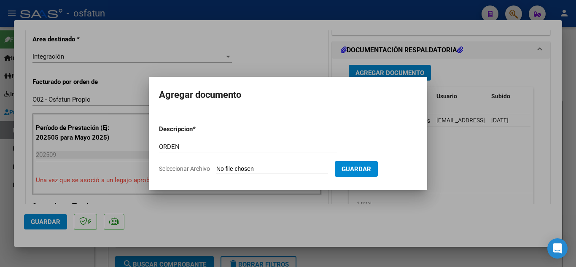
type input "C:\fakepath\ORDEN MII.pdf"
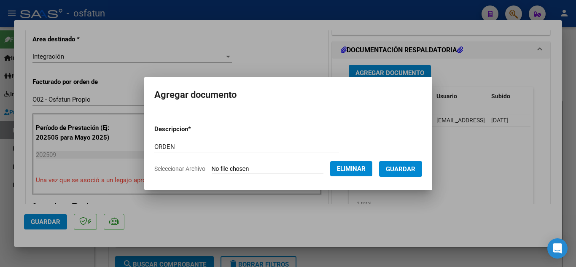
click at [415, 172] on span "Guardar" at bounding box center [401, 169] width 30 height 8
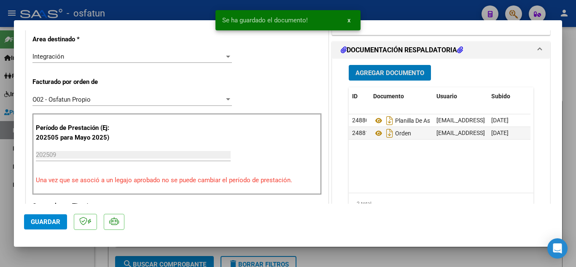
click at [53, 216] on button "Guardar" at bounding box center [45, 221] width 43 height 15
click at [171, 5] on div at bounding box center [288, 133] width 576 height 267
type input "$ 0,00"
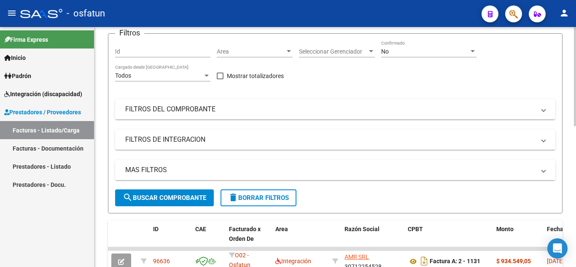
scroll to position [88, 0]
click at [179, 200] on span "search Buscar Comprobante" at bounding box center [165, 198] width 84 height 8
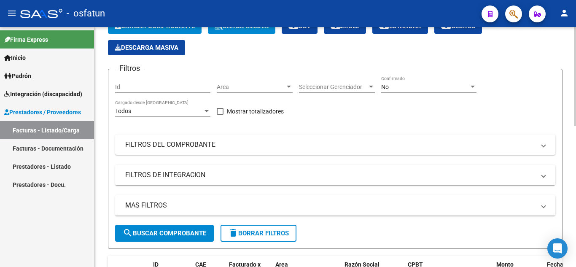
scroll to position [3, 0]
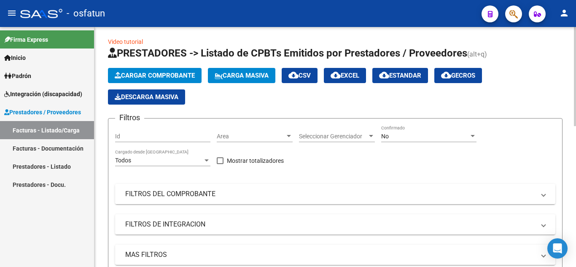
click at [267, 191] on mat-panel-title "FILTROS DEL COMPROBANTE" at bounding box center [330, 193] width 410 height 9
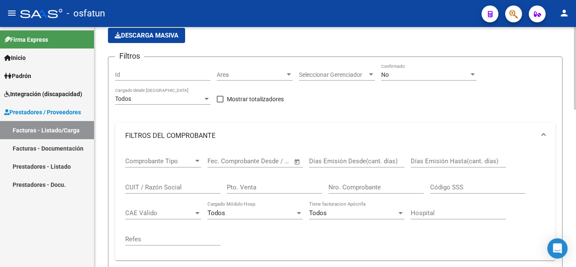
scroll to position [88, 0]
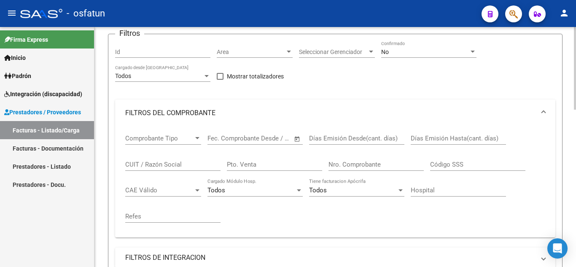
click at [281, 162] on input "Pto. Venta" at bounding box center [274, 165] width 95 height 8
type input "2"
click at [353, 162] on input "Nro. Comprobante" at bounding box center [376, 165] width 95 height 8
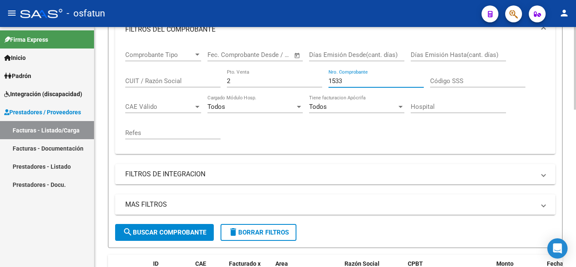
scroll to position [172, 0]
type input "1533"
click at [165, 226] on button "search Buscar Comprobante" at bounding box center [164, 231] width 99 height 17
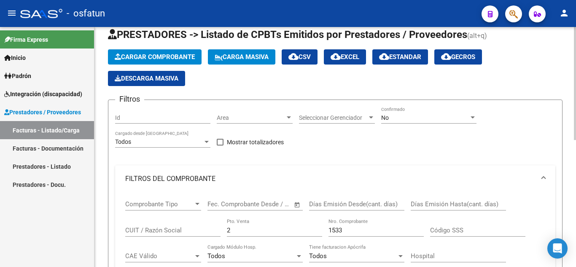
scroll to position [0, 0]
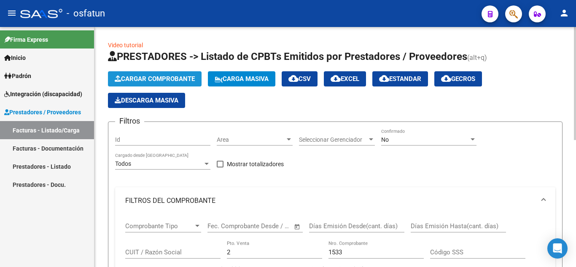
click at [152, 77] on span "Cargar Comprobante" at bounding box center [155, 79] width 80 height 8
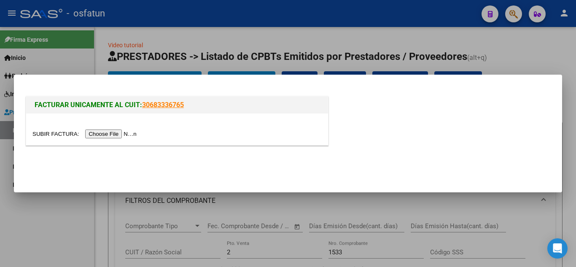
click at [121, 135] on input "file" at bounding box center [85, 133] width 107 height 9
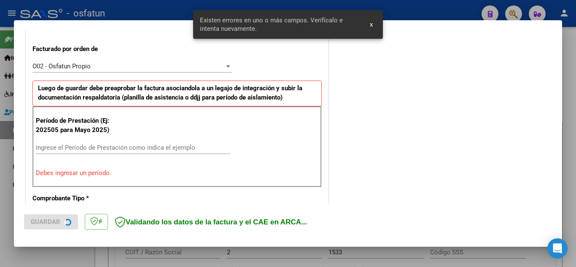
scroll to position [250, 0]
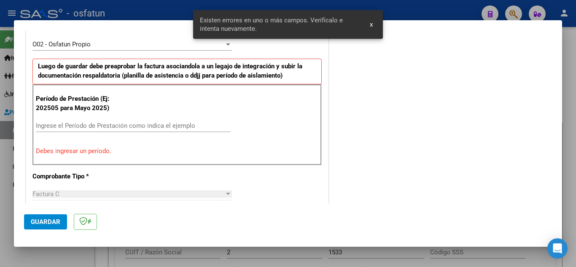
click at [108, 127] on input "Ingrese el Período de Prestación como indica el ejemplo" at bounding box center [133, 126] width 195 height 8
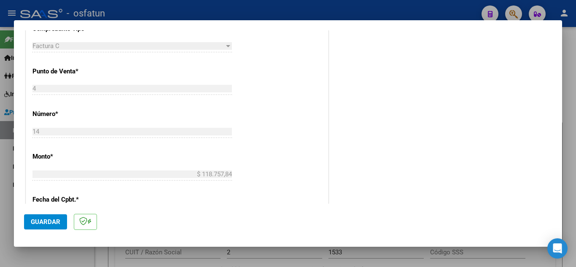
scroll to position [376, 0]
type input "202509"
click at [60, 216] on button "Guardar" at bounding box center [45, 221] width 43 height 15
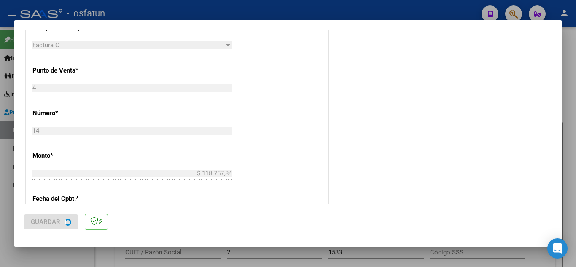
scroll to position [0, 0]
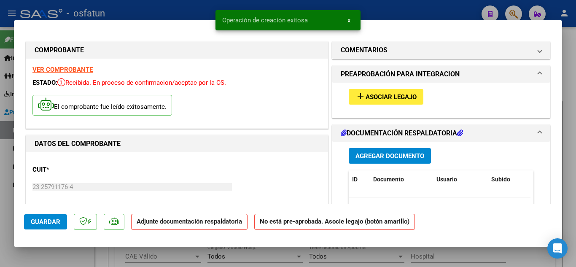
click at [383, 95] on span "Asociar Legajo" at bounding box center [391, 97] width 51 height 8
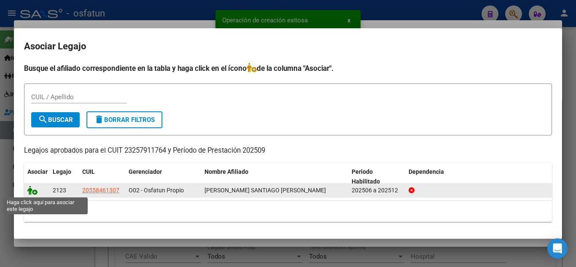
click at [30, 193] on icon at bounding box center [32, 190] width 10 height 9
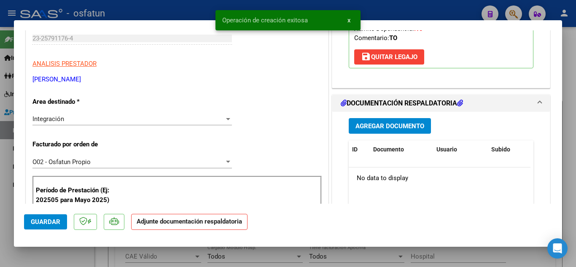
scroll to position [169, 0]
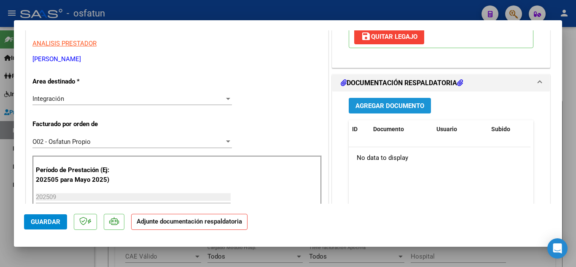
click at [389, 102] on span "Agregar Documento" at bounding box center [390, 106] width 69 height 8
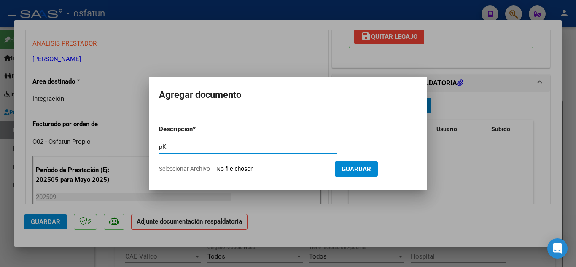
type input "p"
type input "PLANILLA DE ASISTENCIA"
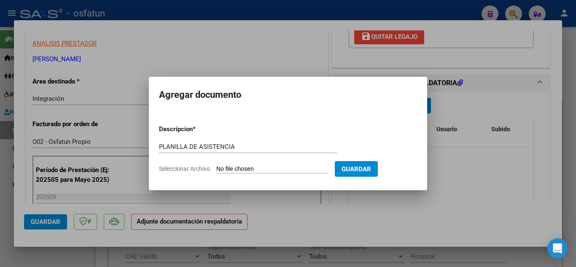
click at [237, 165] on input "Seleccionar Archivo" at bounding box center [272, 169] width 112 height 8
type input "C:\fakepath\PLANILLA DE ASISTENCIA T.O.pdf"
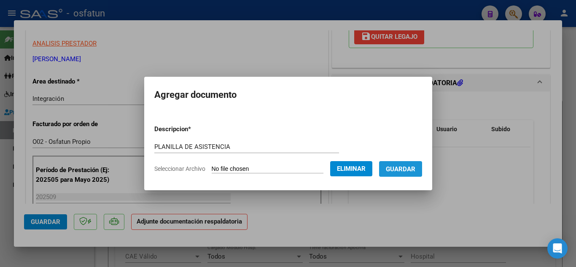
click at [415, 171] on span "Guardar" at bounding box center [401, 169] width 30 height 8
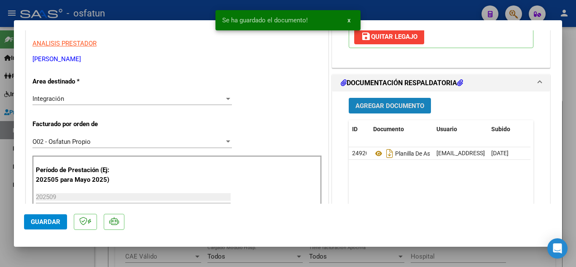
click at [401, 102] on span "Agregar Documento" at bounding box center [390, 106] width 69 height 8
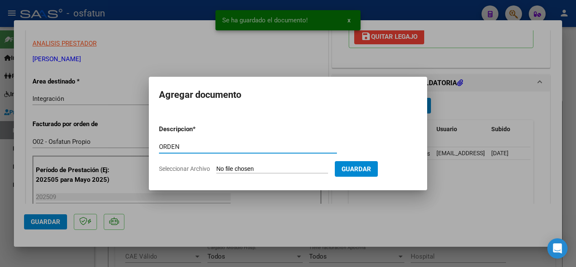
type input "ORDEN"
click at [272, 170] on input "Seleccionar Archivo" at bounding box center [272, 169] width 112 height 8
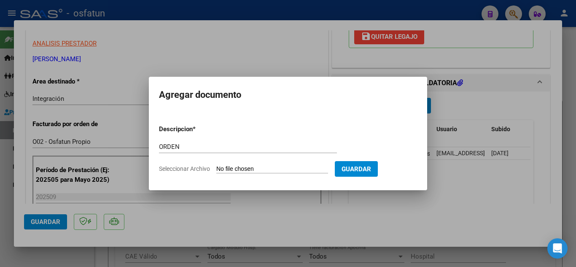
type input "C:\fakepath\order_3439675.pdf"
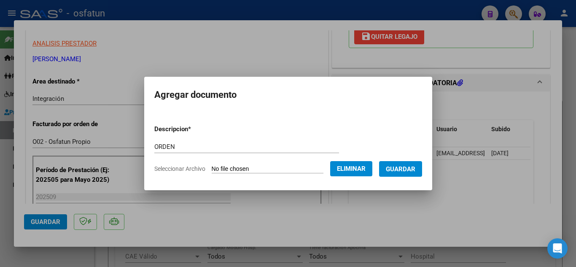
click at [415, 168] on span "Guardar" at bounding box center [401, 169] width 30 height 8
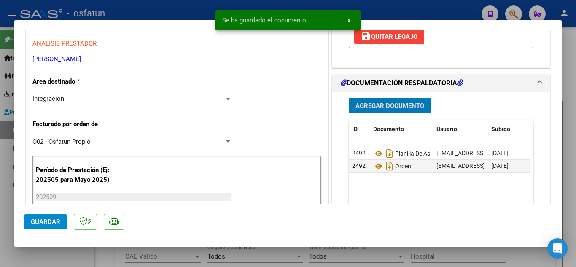
click at [39, 221] on span "Guardar" at bounding box center [46, 222] width 30 height 8
click at [151, 13] on div at bounding box center [288, 133] width 576 height 267
type input "$ 0,00"
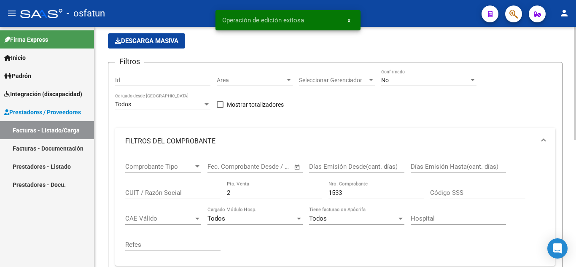
scroll to position [58, 0]
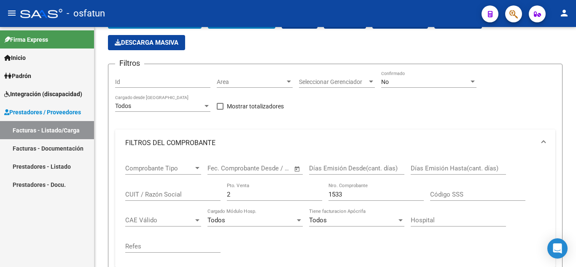
click at [53, 134] on link "Facturas - Listado/Carga" at bounding box center [47, 130] width 94 height 18
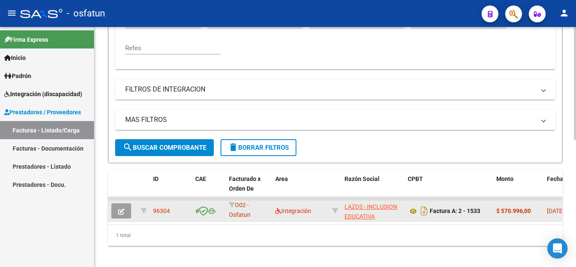
scroll to position [269, 0]
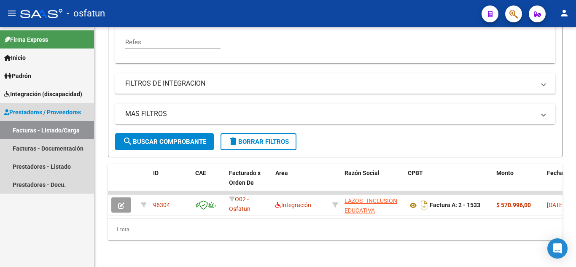
click at [25, 108] on span "Prestadores / Proveedores" at bounding box center [42, 112] width 77 height 9
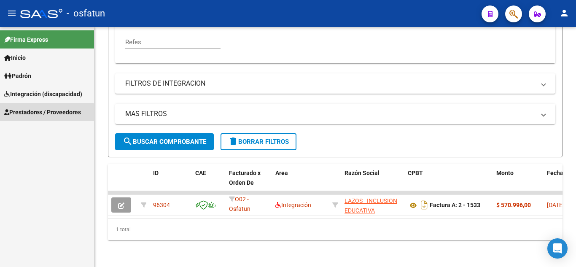
click at [27, 115] on span "Prestadores / Proveedores" at bounding box center [42, 112] width 77 height 9
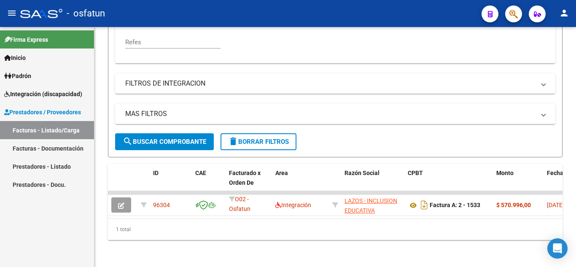
click at [26, 149] on link "Facturas - Documentación" at bounding box center [47, 148] width 94 height 18
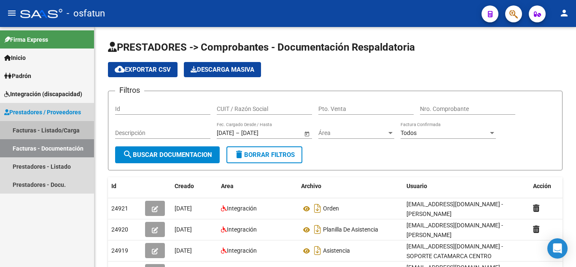
click at [28, 130] on link "Facturas - Listado/Carga" at bounding box center [47, 130] width 94 height 18
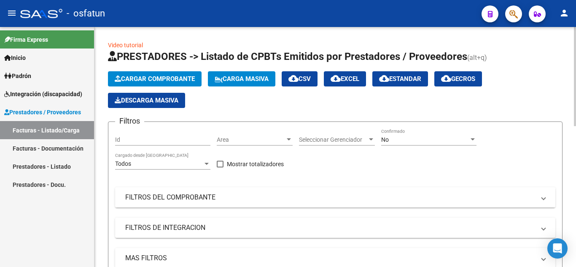
click at [172, 197] on mat-panel-title "FILTROS DEL COMPROBANTE" at bounding box center [330, 197] width 410 height 9
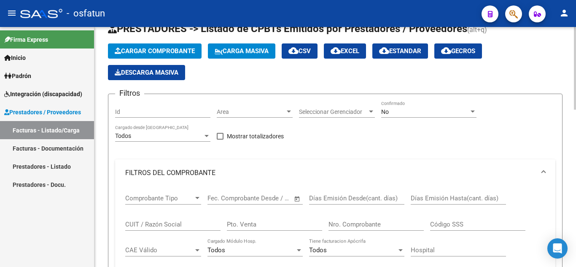
scroll to position [42, 0]
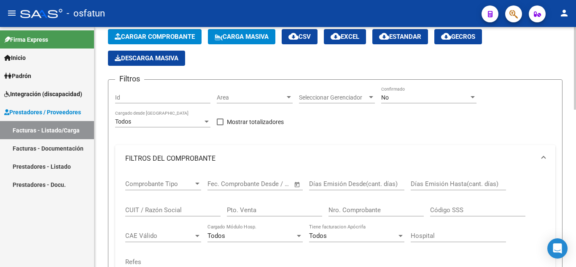
click at [253, 213] on input "Pto. Venta" at bounding box center [274, 210] width 95 height 8
type input "5"
type input "1"
type input "2"
drag, startPoint x: 355, startPoint y: 210, endPoint x: 364, endPoint y: 221, distance: 14.1
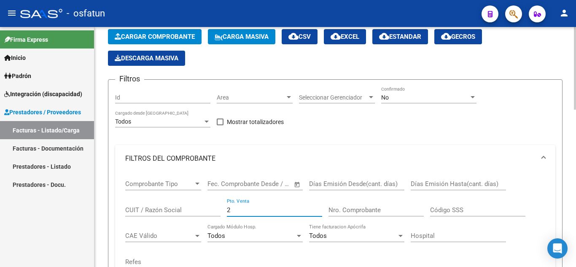
click at [360, 211] on input "Nro. Comprobante" at bounding box center [376, 210] width 95 height 8
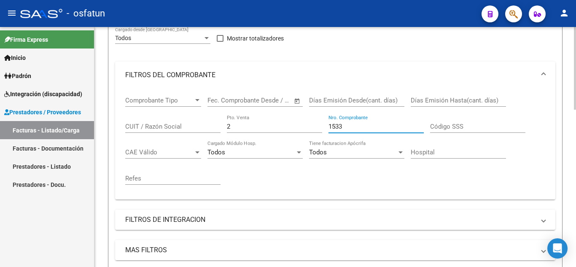
scroll to position [169, 0]
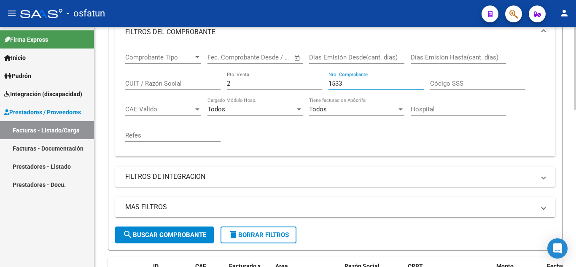
type input "1533"
click at [188, 235] on span "search Buscar Comprobante" at bounding box center [165, 235] width 84 height 8
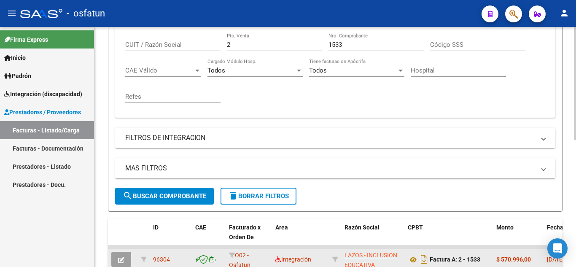
scroll to position [253, 0]
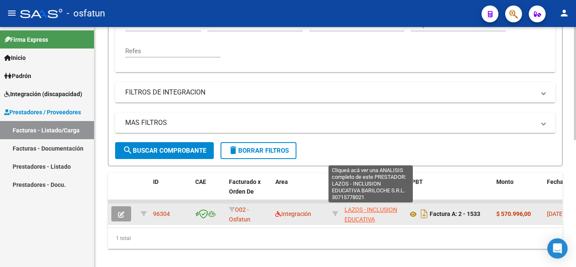
click at [356, 210] on span "LAZOS - INCLUSION EDUCATIVA BARILOCHE S.R.L." at bounding box center [371, 219] width 53 height 26
type textarea "30715778021"
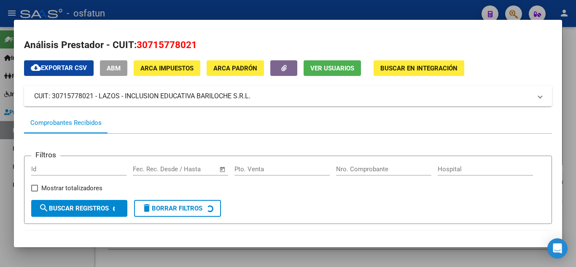
click at [293, 13] on div at bounding box center [288, 133] width 576 height 267
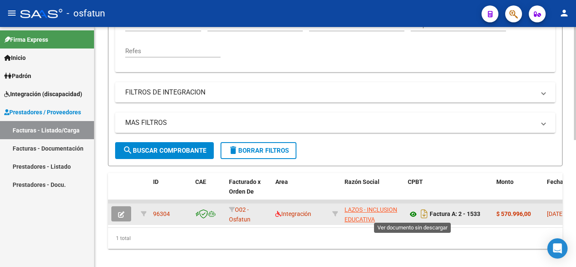
click at [412, 215] on icon at bounding box center [413, 214] width 11 height 10
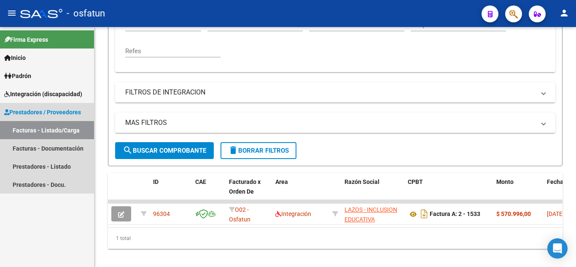
click at [36, 124] on link "Facturas - Listado/Carga" at bounding box center [47, 130] width 94 height 18
click at [54, 148] on link "Facturas - Documentación" at bounding box center [47, 148] width 94 height 18
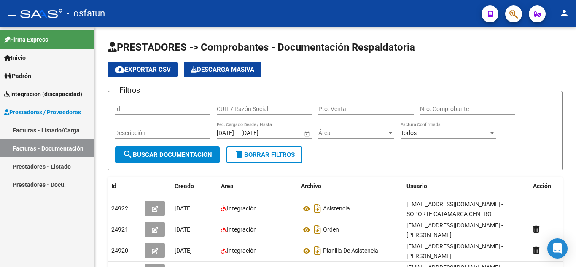
click at [53, 129] on link "Facturas - Listado/Carga" at bounding box center [47, 130] width 94 height 18
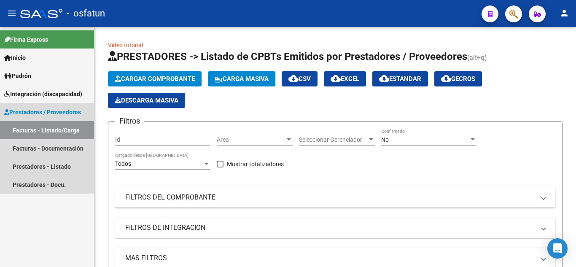
click at [33, 126] on link "Facturas - Listado/Carga" at bounding box center [47, 130] width 94 height 18
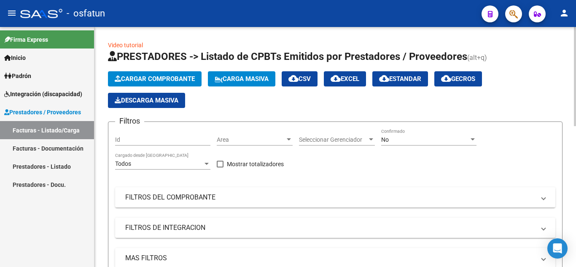
click at [155, 82] on span "Cargar Comprobante" at bounding box center [155, 79] width 80 height 8
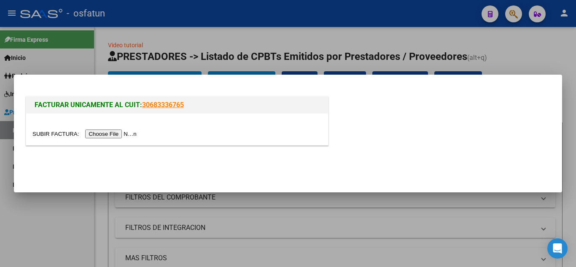
click at [125, 132] on input "file" at bounding box center [85, 133] width 107 height 9
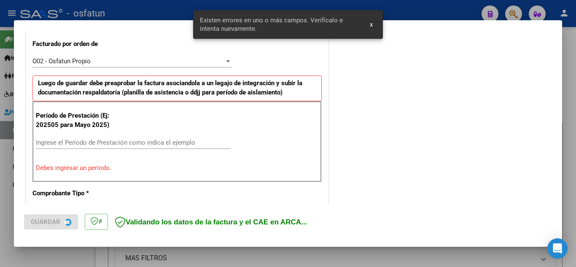
scroll to position [234, 0]
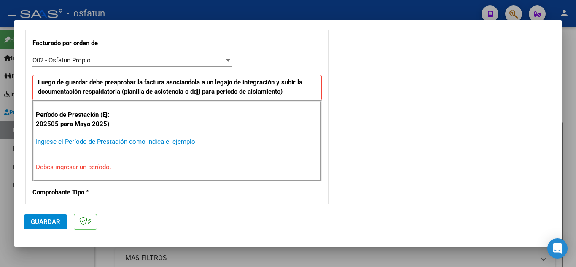
click at [134, 143] on input "Ingrese el Período de Prestación como indica el ejemplo" at bounding box center [133, 142] width 195 height 8
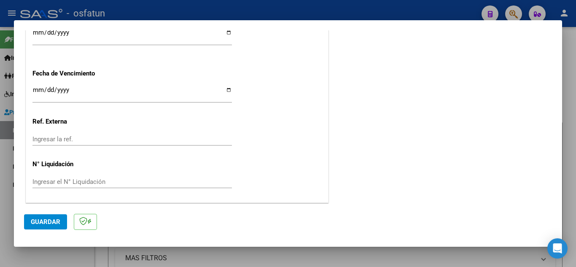
scroll to position [660, 0]
type input "202509"
drag, startPoint x: 44, startPoint y: 221, endPoint x: 77, endPoint y: 223, distance: 33.0
click at [46, 220] on span "Guardar" at bounding box center [46, 222] width 30 height 8
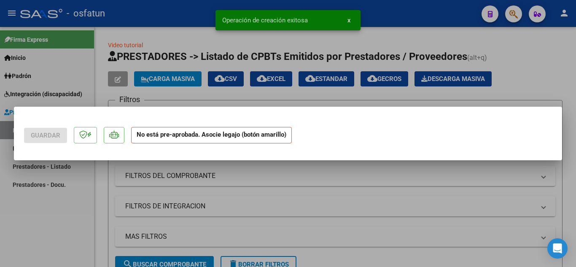
scroll to position [0, 0]
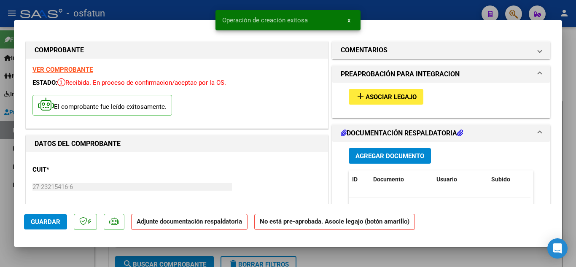
click at [374, 98] on span "Asociar Legajo" at bounding box center [391, 97] width 51 height 8
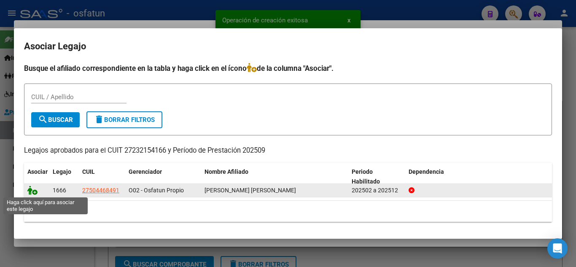
click at [34, 191] on icon at bounding box center [32, 190] width 10 height 9
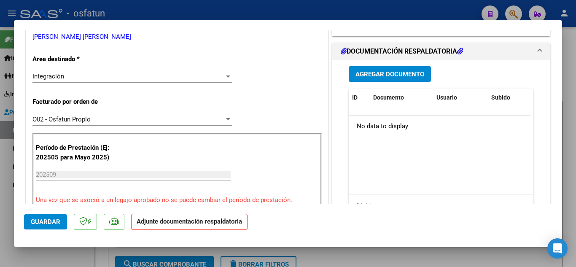
scroll to position [211, 0]
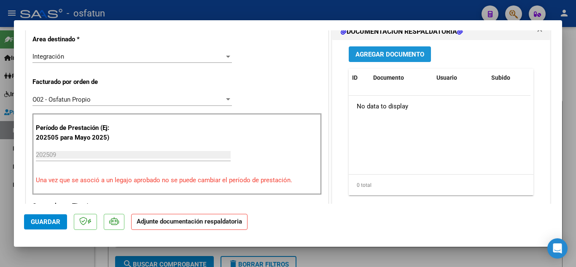
click at [381, 59] on button "Agregar Documento" at bounding box center [390, 54] width 82 height 16
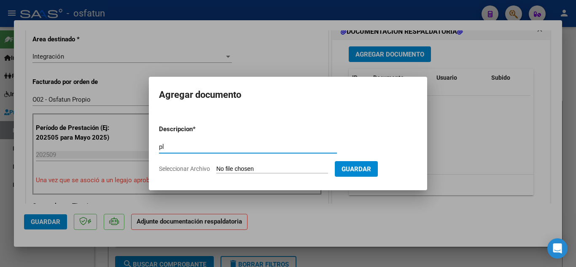
type input "p"
type input "PLANILLA DE ASISTENCIA"
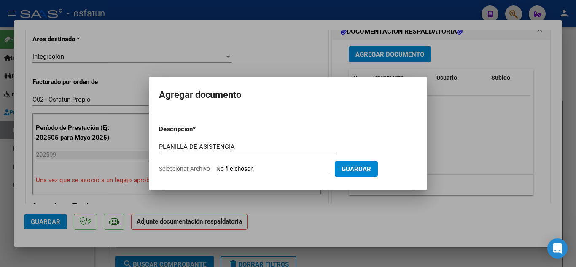
click at [242, 172] on input "Seleccionar Archivo" at bounding box center [272, 169] width 112 height 8
type input "C:\fakepath\asistencia juliana setiembre 2025.pdf"
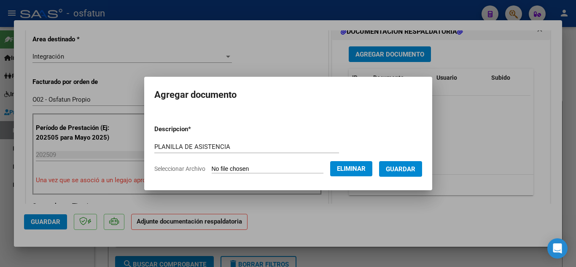
click at [415, 165] on span "Guardar" at bounding box center [401, 169] width 30 height 8
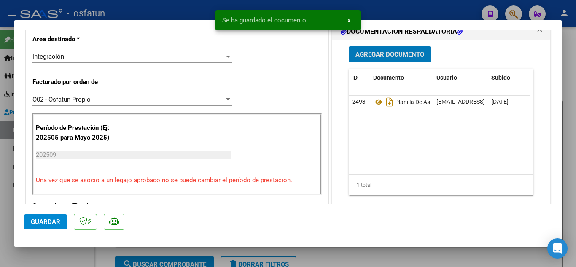
click at [399, 58] on span "Agregar Documento" at bounding box center [390, 55] width 69 height 8
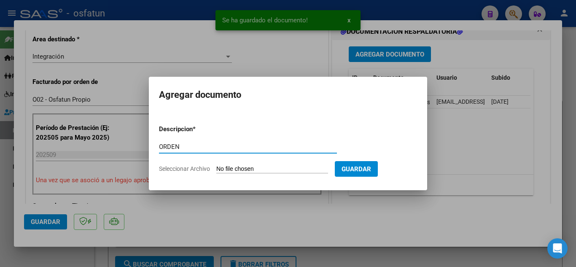
type input "ORDEN"
click at [263, 166] on input "Seleccionar Archivo" at bounding box center [272, 169] width 112 height 8
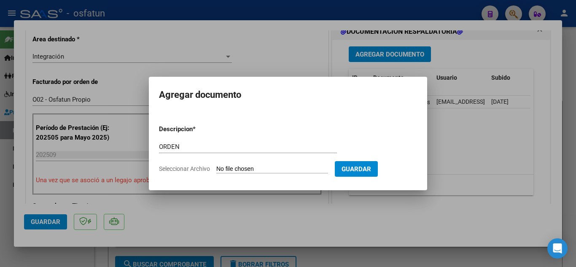
type input "C:\fakepath\autorizacion [PERSON_NAME] 2025.pdf"
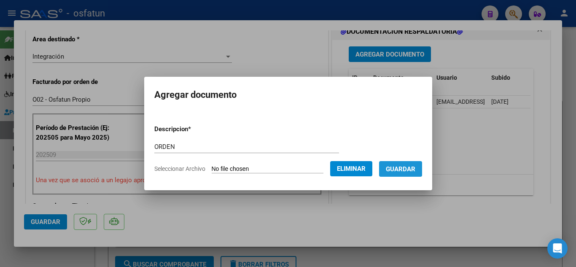
click at [404, 166] on span "Guardar" at bounding box center [401, 169] width 30 height 8
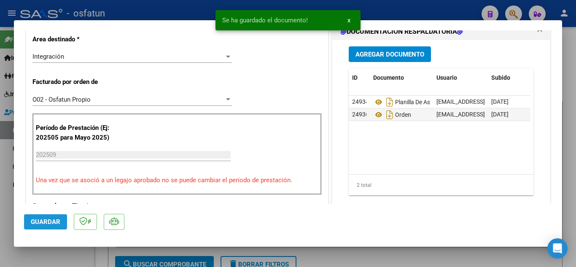
click at [63, 222] on button "Guardar" at bounding box center [45, 221] width 43 height 15
click at [146, 17] on div at bounding box center [288, 133] width 576 height 267
type input "$ 0,00"
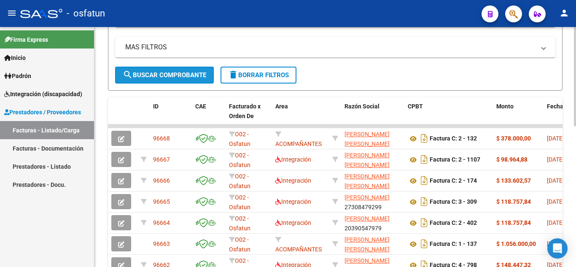
click at [150, 75] on span "search Buscar Comprobante" at bounding box center [165, 75] width 84 height 8
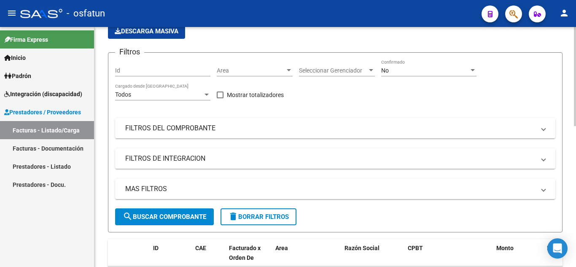
scroll to position [0, 0]
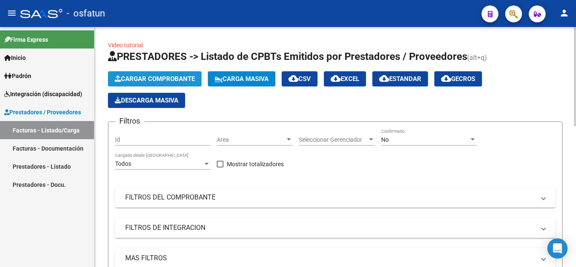
click at [183, 78] on span "Cargar Comprobante" at bounding box center [155, 79] width 80 height 8
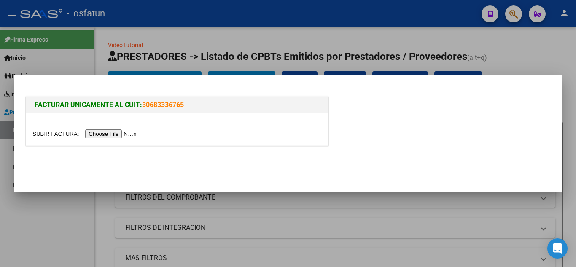
click at [121, 136] on input "file" at bounding box center [85, 133] width 107 height 9
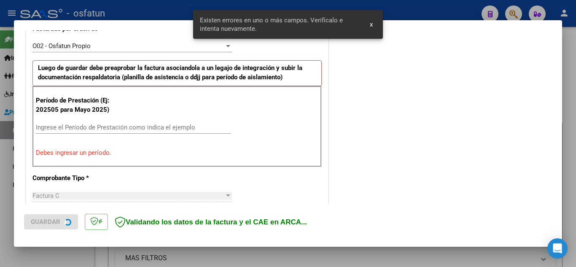
scroll to position [250, 0]
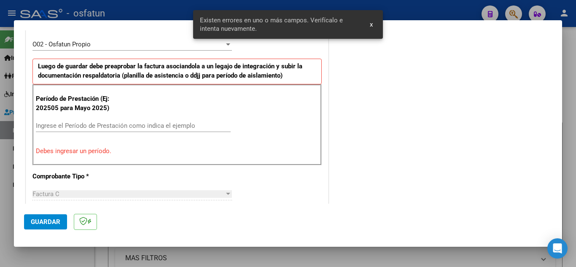
drag, startPoint x: 84, startPoint y: 151, endPoint x: 89, endPoint y: 147, distance: 5.4
click at [86, 150] on p "Debes ingresar un período." at bounding box center [177, 151] width 283 height 10
click at [98, 126] on input "Ingrese el Período de Prestación como indica el ejemplo" at bounding box center [133, 126] width 195 height 8
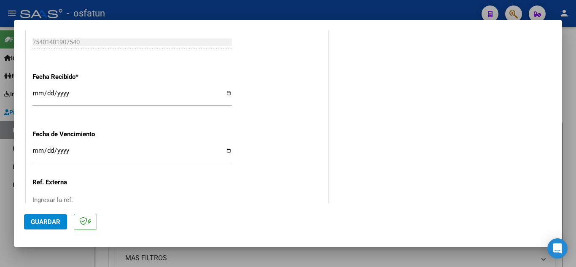
scroll to position [660, 0]
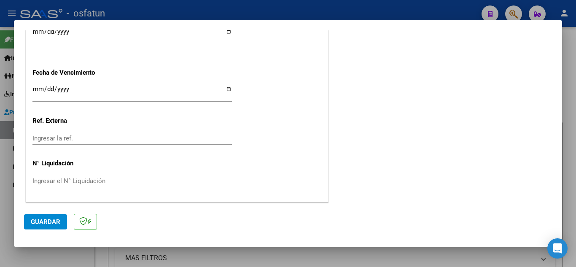
type input "202509"
click at [40, 221] on span "Guardar" at bounding box center [46, 222] width 30 height 8
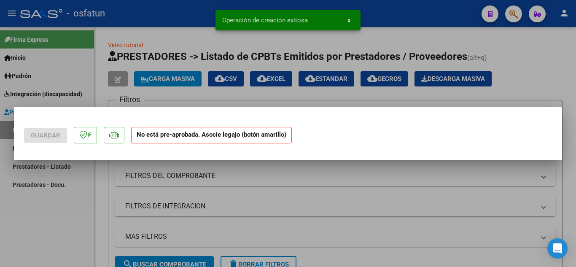
scroll to position [0, 0]
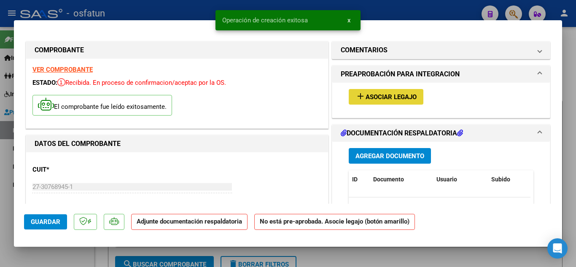
click at [382, 95] on span "Asociar Legajo" at bounding box center [391, 97] width 51 height 8
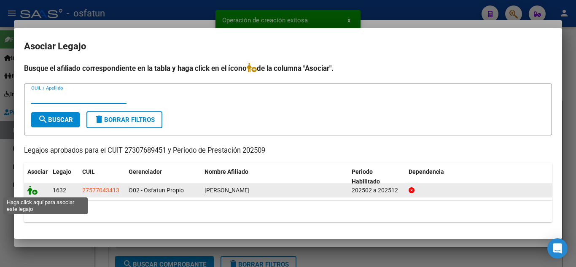
click at [33, 192] on icon at bounding box center [32, 190] width 10 height 9
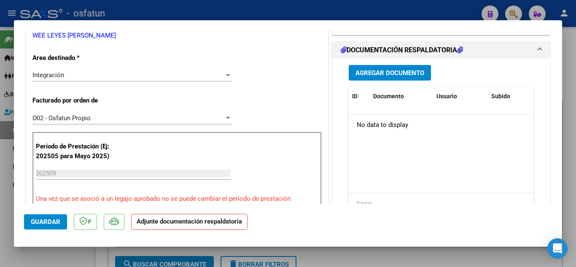
scroll to position [211, 0]
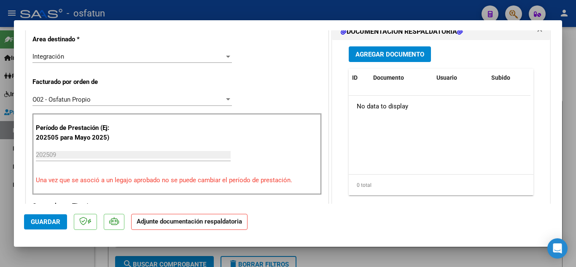
click at [380, 51] on span "Agregar Documento" at bounding box center [390, 55] width 69 height 8
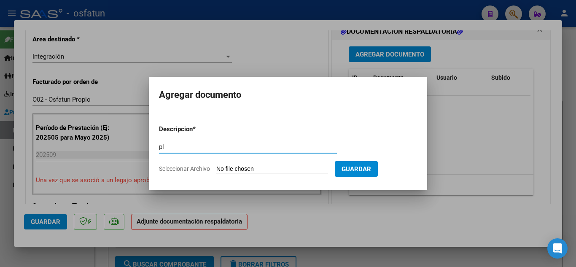
type input "p"
type input "PLANILLA DE ASISTENCIA"
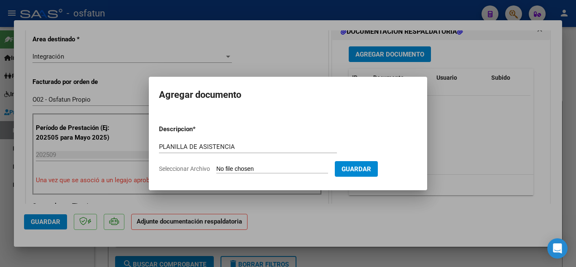
click at [232, 166] on input "Seleccionar Archivo" at bounding box center [272, 169] width 112 height 8
type input "C:\fakepath\planilla.pdf"
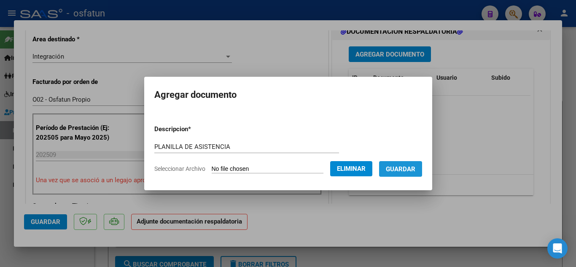
click at [415, 167] on span "Guardar" at bounding box center [401, 169] width 30 height 8
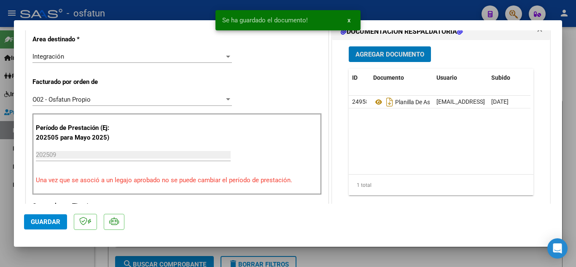
click at [392, 54] on span "Agregar Documento" at bounding box center [390, 55] width 69 height 8
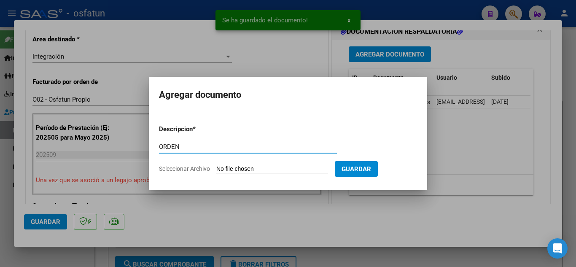
type input "ORDEN"
drag, startPoint x: 242, startPoint y: 177, endPoint x: 250, endPoint y: 165, distance: 14.3
click at [249, 167] on form "Descripcion * ORDEN Escriba aquí una descripcion Seleccionar Archivo Guardar" at bounding box center [288, 149] width 258 height 62
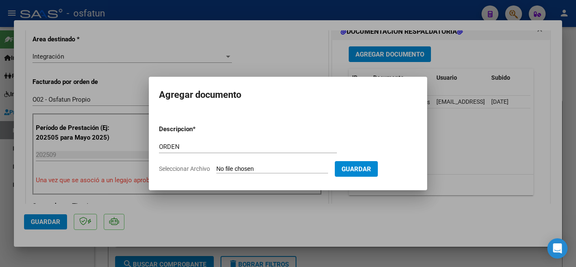
click at [251, 165] on input "Seleccionar Archivo" at bounding box center [272, 169] width 112 height 8
type input "C:\fakepath\autorizacion.pdf"
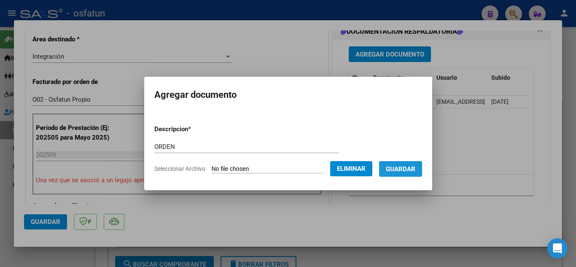
click at [414, 166] on span "Guardar" at bounding box center [401, 169] width 30 height 8
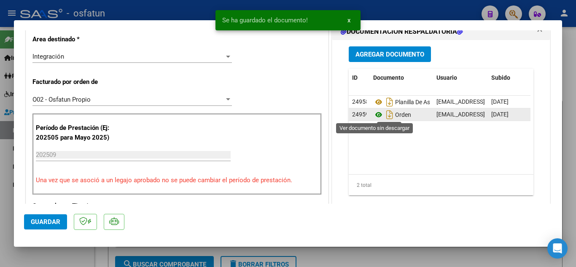
click at [375, 115] on icon at bounding box center [378, 115] width 11 height 10
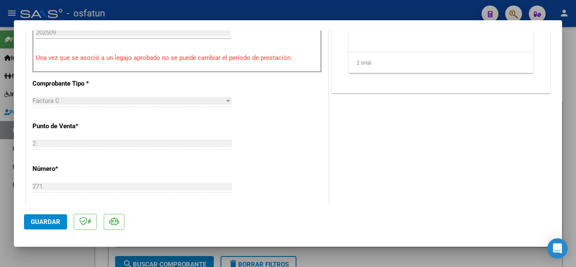
scroll to position [337, 0]
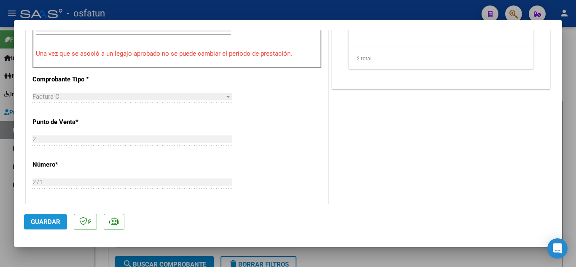
click at [43, 219] on span "Guardar" at bounding box center [46, 222] width 30 height 8
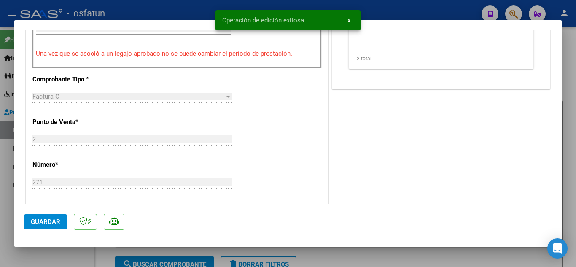
click at [181, 12] on div at bounding box center [288, 133] width 576 height 267
type input "$ 0,00"
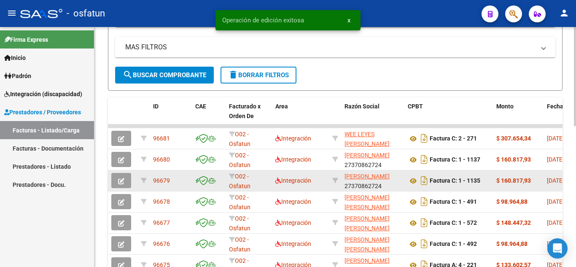
scroll to position [169, 0]
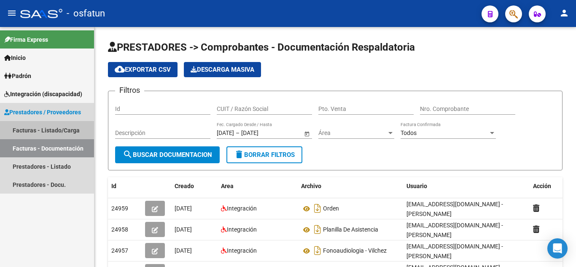
click at [31, 133] on link "Facturas - Listado/Carga" at bounding box center [47, 130] width 94 height 18
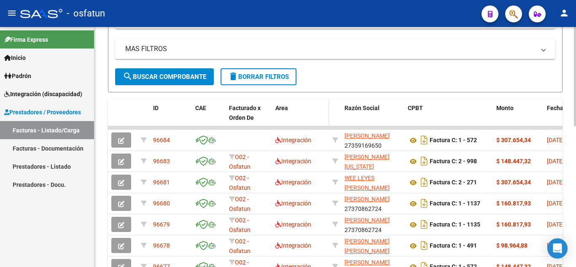
scroll to position [211, 0]
